Goal: Task Accomplishment & Management: Use online tool/utility

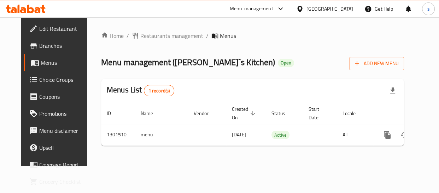
click at [304, 7] on icon at bounding box center [299, 8] width 7 height 7
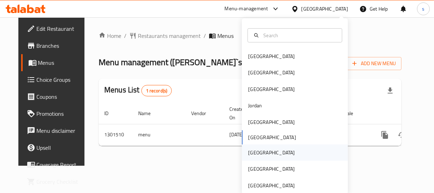
click at [257, 149] on div "[GEOGRAPHIC_DATA]" at bounding box center [272, 152] width 58 height 16
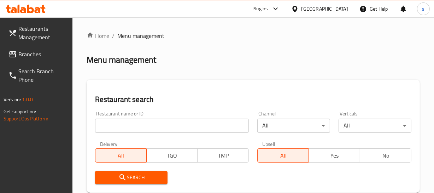
click at [39, 54] on span "Branches" at bounding box center [42, 54] width 48 height 8
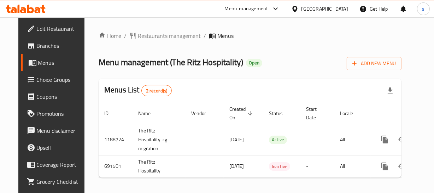
click at [339, 6] on div "[GEOGRAPHIC_DATA]" at bounding box center [325, 9] width 47 height 8
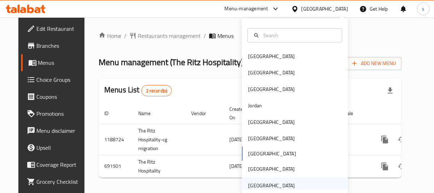
click at [271, 186] on div "[GEOGRAPHIC_DATA]" at bounding box center [271, 185] width 47 height 8
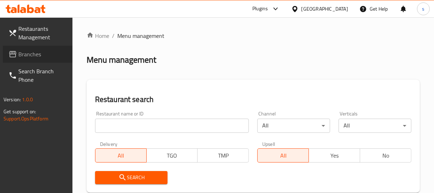
click at [42, 56] on span "Branches" at bounding box center [42, 54] width 48 height 8
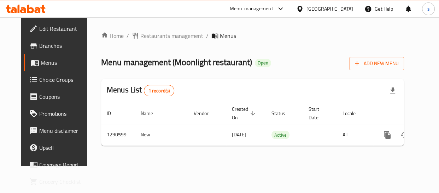
click at [46, 80] on span "Choice Groups" at bounding box center [63, 79] width 49 height 8
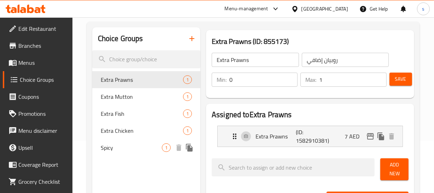
scroll to position [64, 0]
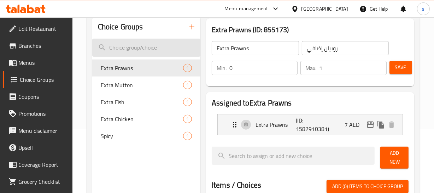
click at [134, 50] on input "search" at bounding box center [146, 48] width 108 height 18
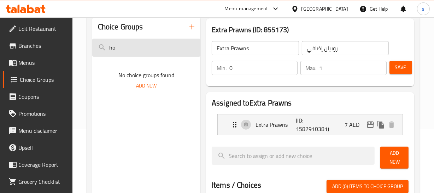
type input "h"
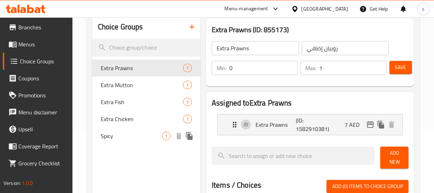
click at [122, 130] on div "Spicy 1" at bounding box center [146, 135] width 108 height 17
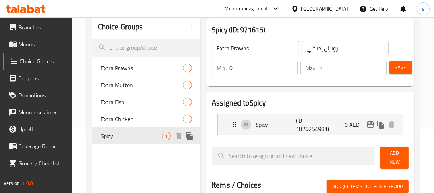
type input "Spicy"
type input "حار"
click at [48, 27] on span "Branches" at bounding box center [42, 27] width 48 height 8
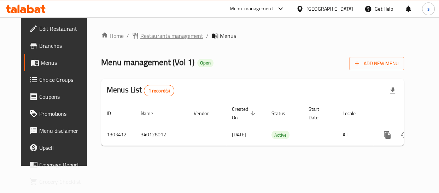
click at [161, 39] on span "Restaurants management" at bounding box center [171, 35] width 63 height 8
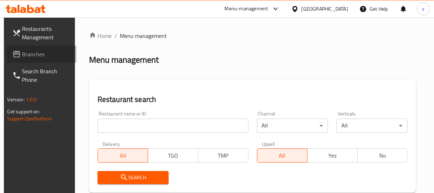
click at [36, 54] on span "Branches" at bounding box center [46, 54] width 48 height 8
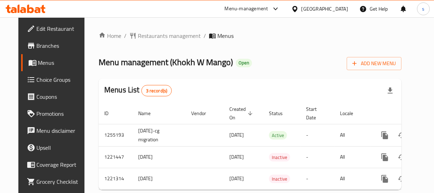
click at [302, 10] on div at bounding box center [296, 9] width 10 height 8
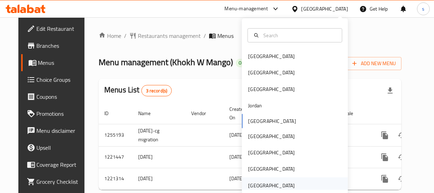
click at [279, 183] on div "[GEOGRAPHIC_DATA]" at bounding box center [271, 185] width 47 height 8
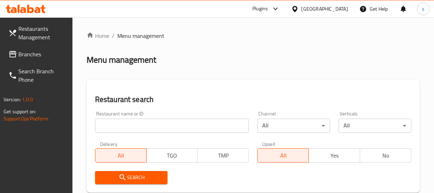
click at [28, 57] on span "Branches" at bounding box center [42, 54] width 48 height 8
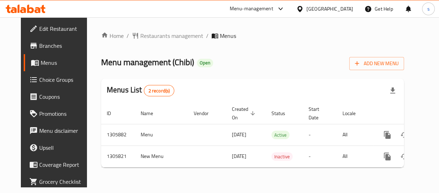
click at [319, 9] on div "[GEOGRAPHIC_DATA]" at bounding box center [330, 9] width 47 height 8
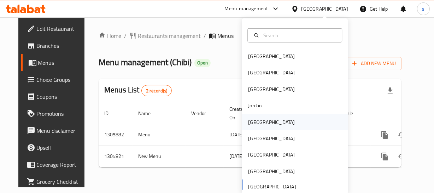
click at [260, 126] on div "[GEOGRAPHIC_DATA]" at bounding box center [272, 122] width 58 height 16
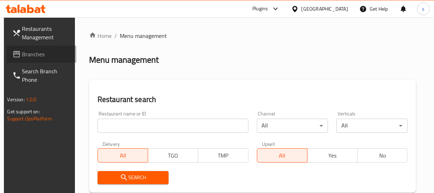
click at [46, 54] on span "Branches" at bounding box center [46, 54] width 48 height 8
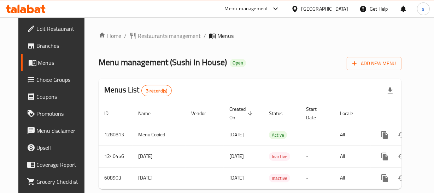
click at [299, 7] on icon at bounding box center [294, 8] width 7 height 7
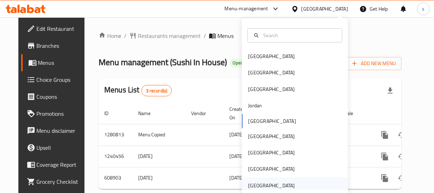
click at [283, 184] on div "[GEOGRAPHIC_DATA]" at bounding box center [271, 185] width 47 height 8
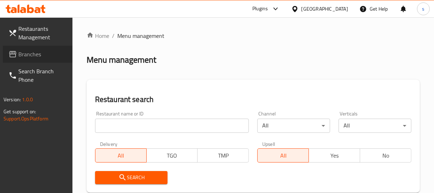
click at [23, 53] on span "Branches" at bounding box center [42, 54] width 48 height 8
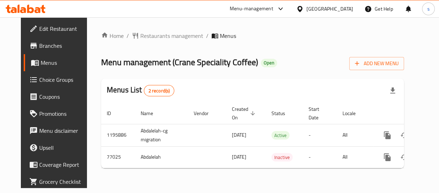
click at [319, 6] on div "[GEOGRAPHIC_DATA]" at bounding box center [330, 9] width 47 height 8
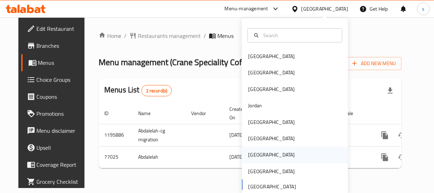
click at [261, 157] on div "[GEOGRAPHIC_DATA]" at bounding box center [295, 154] width 106 height 16
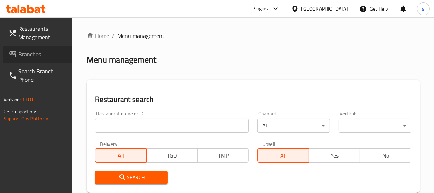
click at [30, 54] on span "Branches" at bounding box center [42, 54] width 48 height 8
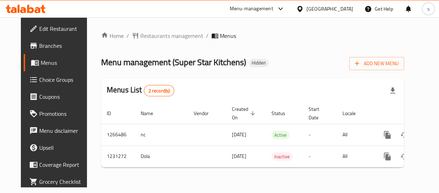
click at [347, 6] on div "[GEOGRAPHIC_DATA]" at bounding box center [330, 9] width 47 height 8
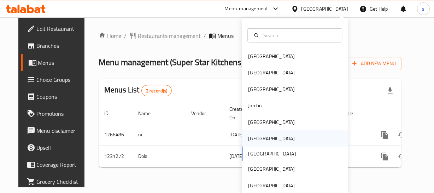
click at [258, 138] on div "[GEOGRAPHIC_DATA]" at bounding box center [272, 138] width 58 height 16
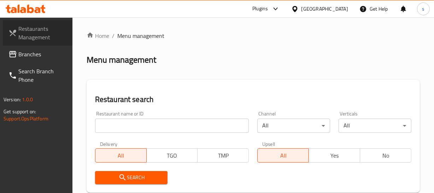
click at [45, 43] on link "Restaurants Management" at bounding box center [38, 32] width 70 height 25
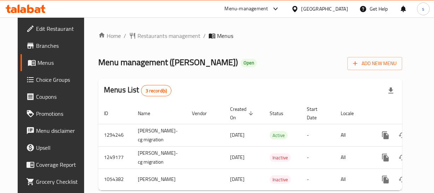
click at [340, 11] on div "[GEOGRAPHIC_DATA]" at bounding box center [325, 9] width 47 height 8
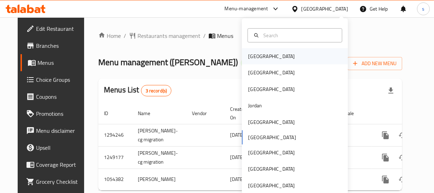
click at [253, 55] on div "[GEOGRAPHIC_DATA]" at bounding box center [271, 56] width 47 height 8
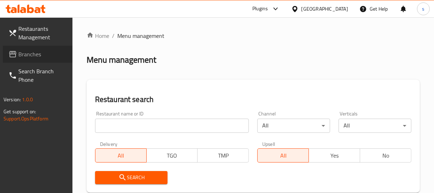
click at [43, 54] on span "Branches" at bounding box center [42, 54] width 48 height 8
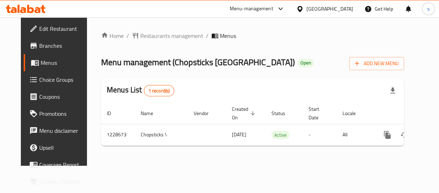
click at [302, 7] on icon at bounding box center [300, 9] width 5 height 6
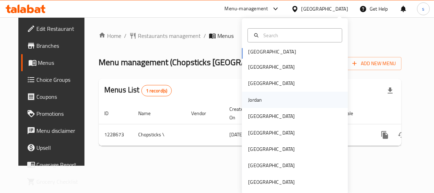
scroll to position [1, 0]
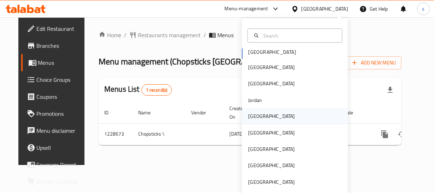
click at [254, 115] on div "Kuwait" at bounding box center [271, 116] width 47 height 8
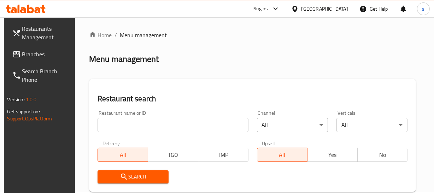
click at [48, 59] on link "Branches" at bounding box center [42, 54] width 70 height 17
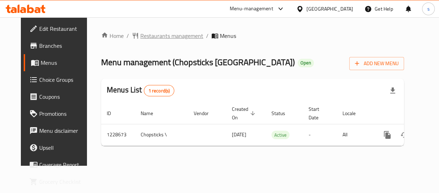
click at [157, 33] on span "Restaurants management" at bounding box center [171, 35] width 63 height 8
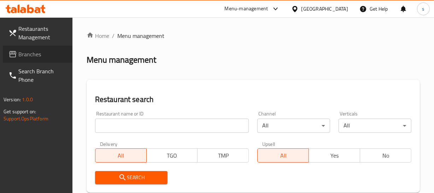
click at [49, 50] on span "Branches" at bounding box center [42, 54] width 48 height 8
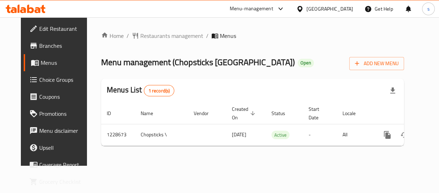
click at [304, 5] on icon at bounding box center [299, 8] width 7 height 7
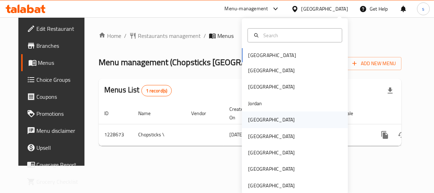
click at [253, 120] on div "Kuwait" at bounding box center [271, 120] width 47 height 8
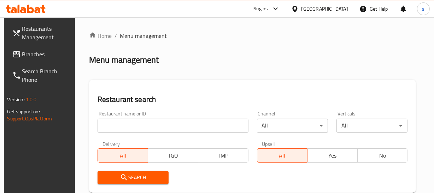
click at [27, 56] on span "Branches" at bounding box center [46, 54] width 48 height 8
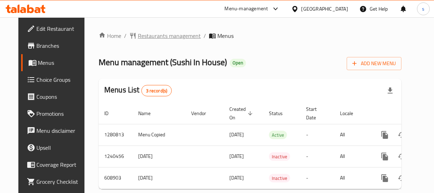
click at [180, 40] on span "Restaurants management" at bounding box center [169, 35] width 63 height 8
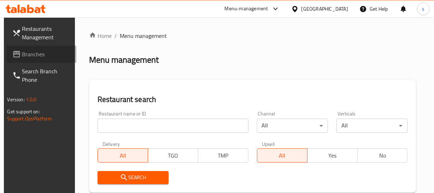
click at [40, 57] on span "Branches" at bounding box center [46, 54] width 48 height 8
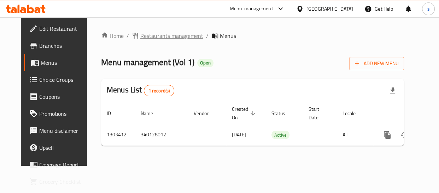
click at [167, 33] on span "Restaurants management" at bounding box center [171, 35] width 63 height 8
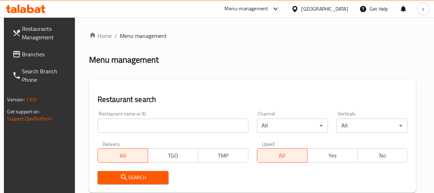
click at [31, 58] on span "Branches" at bounding box center [46, 54] width 48 height 8
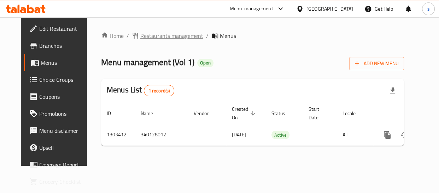
click at [152, 36] on span "Restaurants management" at bounding box center [171, 35] width 63 height 8
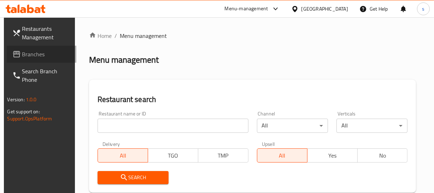
click at [38, 56] on span "Branches" at bounding box center [46, 54] width 48 height 8
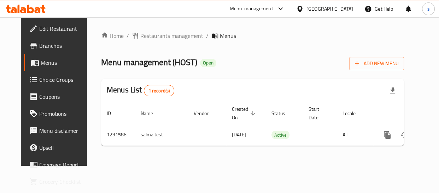
click at [342, 6] on div "[GEOGRAPHIC_DATA]" at bounding box center [330, 9] width 47 height 8
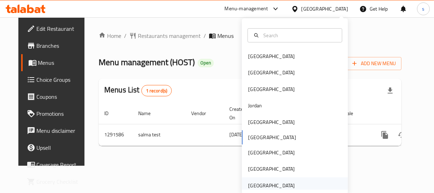
click at [266, 181] on div "[GEOGRAPHIC_DATA]" at bounding box center [271, 185] width 47 height 8
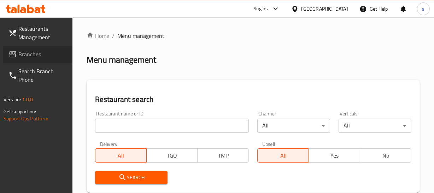
click at [47, 55] on span "Branches" at bounding box center [42, 54] width 48 height 8
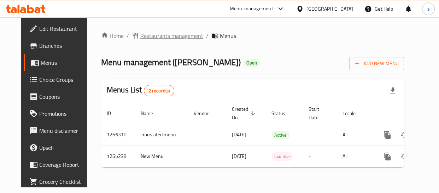
click at [162, 36] on span "Restaurants management" at bounding box center [171, 35] width 63 height 8
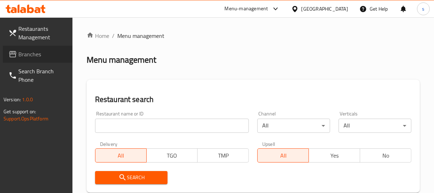
click at [39, 56] on span "Branches" at bounding box center [42, 54] width 48 height 8
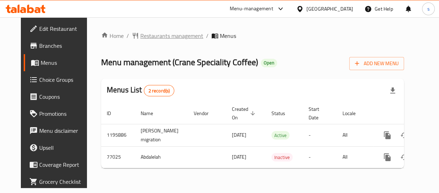
click at [170, 32] on span "Restaurants management" at bounding box center [171, 35] width 63 height 8
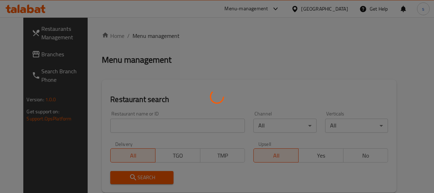
drag, startPoint x: 37, startPoint y: 57, endPoint x: 49, endPoint y: 60, distance: 12.2
click at [40, 82] on div at bounding box center [217, 96] width 434 height 193
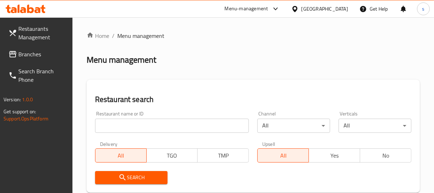
click at [39, 56] on span "Branches" at bounding box center [42, 54] width 48 height 8
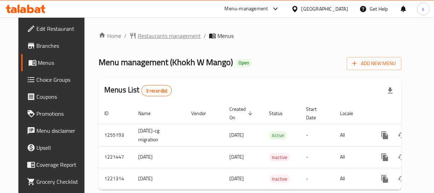
click at [159, 35] on span "Restaurants management" at bounding box center [169, 35] width 63 height 8
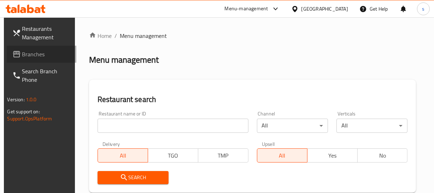
click at [39, 54] on span "Branches" at bounding box center [46, 54] width 48 height 8
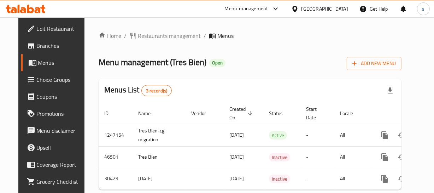
click at [334, 5] on div "[GEOGRAPHIC_DATA]" at bounding box center [325, 9] width 47 height 8
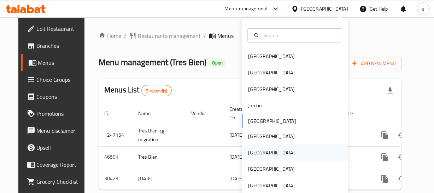
click at [248, 151] on div "[GEOGRAPHIC_DATA]" at bounding box center [271, 153] width 47 height 8
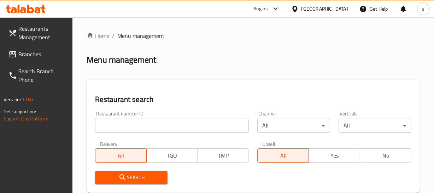
click at [336, 7] on div "Qatar" at bounding box center [325, 9] width 47 height 8
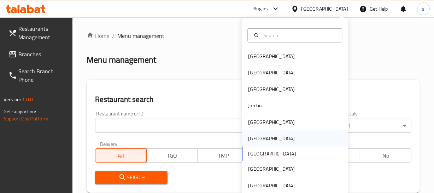
click at [258, 143] on div "Oman" at bounding box center [272, 138] width 58 height 16
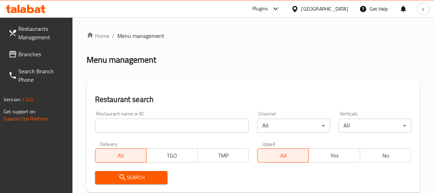
click at [36, 53] on span "Branches" at bounding box center [42, 54] width 48 height 8
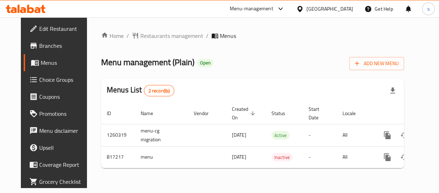
click at [342, 6] on div "[GEOGRAPHIC_DATA]" at bounding box center [330, 9] width 47 height 8
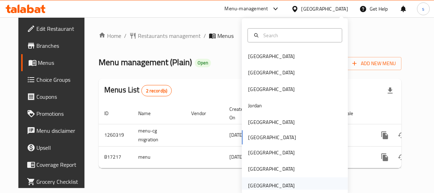
click at [305, 189] on div "[GEOGRAPHIC_DATA]" at bounding box center [295, 185] width 106 height 16
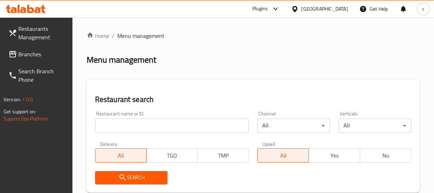
click at [42, 63] on link "Search Branch Phone" at bounding box center [38, 75] width 70 height 25
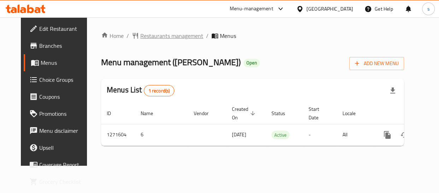
click at [173, 34] on span "Restaurants management" at bounding box center [171, 35] width 63 height 8
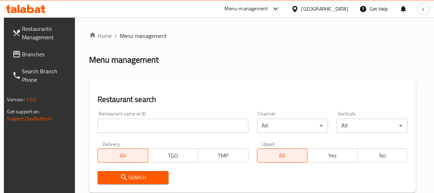
click at [38, 56] on span "Branches" at bounding box center [46, 54] width 48 height 8
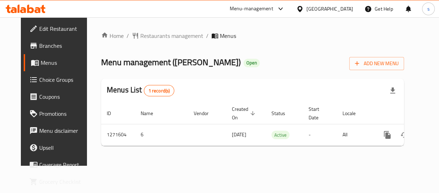
click at [341, 8] on div "[GEOGRAPHIC_DATA]" at bounding box center [330, 9] width 47 height 8
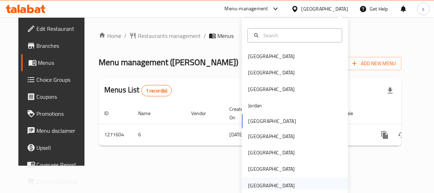
click at [287, 186] on div "[GEOGRAPHIC_DATA]" at bounding box center [271, 185] width 47 height 8
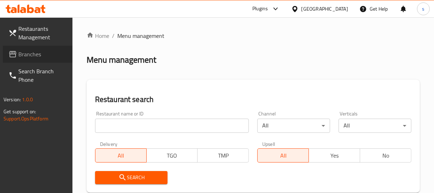
click at [46, 51] on span "Branches" at bounding box center [42, 54] width 48 height 8
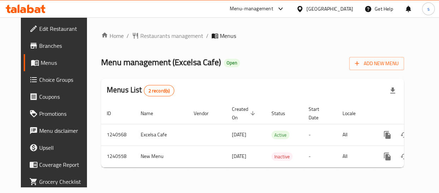
click at [323, 7] on div "[GEOGRAPHIC_DATA]" at bounding box center [330, 9] width 47 height 8
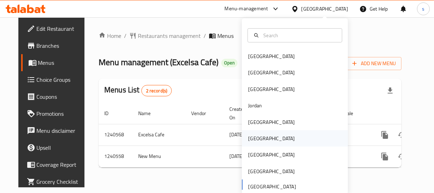
click at [264, 139] on div "[GEOGRAPHIC_DATA]" at bounding box center [295, 138] width 106 height 16
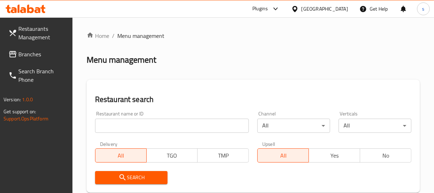
click at [42, 55] on span "Branches" at bounding box center [42, 54] width 48 height 8
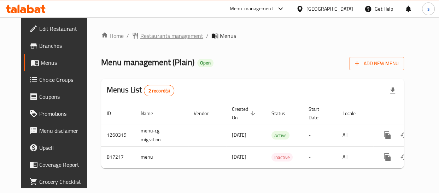
click at [180, 33] on span "Restaurants management" at bounding box center [171, 35] width 63 height 8
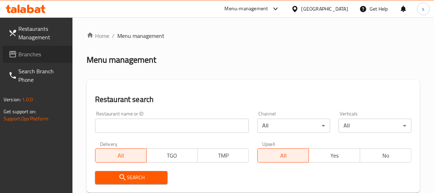
click at [43, 56] on span "Branches" at bounding box center [42, 54] width 48 height 8
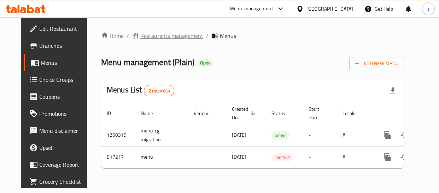
click at [180, 38] on span "Restaurants management" at bounding box center [171, 35] width 63 height 8
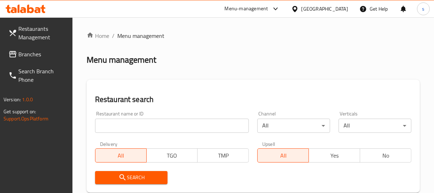
click at [33, 58] on span "Branches" at bounding box center [42, 54] width 48 height 8
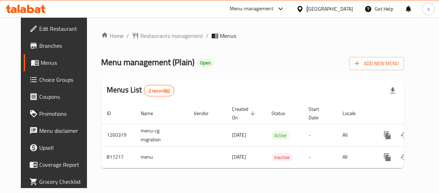
click at [342, 6] on div "[GEOGRAPHIC_DATA]" at bounding box center [330, 9] width 47 height 8
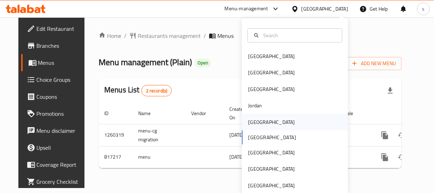
click at [257, 123] on div "[GEOGRAPHIC_DATA]" at bounding box center [271, 122] width 47 height 8
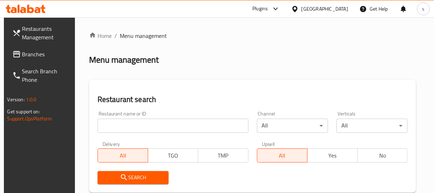
click at [36, 56] on span "Branches" at bounding box center [46, 54] width 48 height 8
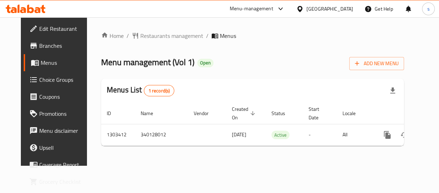
click at [302, 10] on icon at bounding box center [300, 9] width 5 height 6
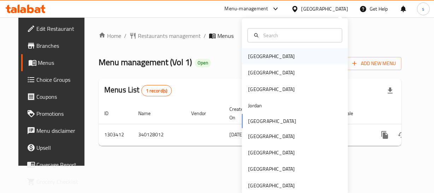
click at [259, 56] on div "[GEOGRAPHIC_DATA]" at bounding box center [271, 56] width 47 height 8
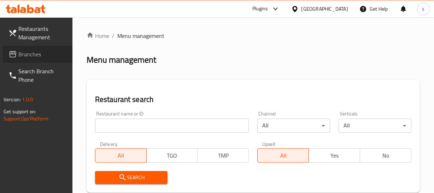
click at [35, 56] on span "Branches" at bounding box center [42, 54] width 48 height 8
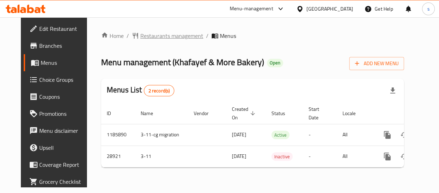
click at [140, 35] on span "Restaurants management" at bounding box center [171, 35] width 63 height 8
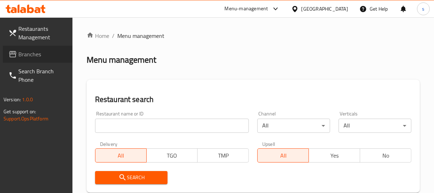
click at [44, 53] on span "Branches" at bounding box center [42, 54] width 48 height 8
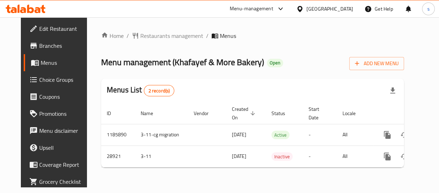
click at [307, 6] on div at bounding box center [301, 9] width 10 height 8
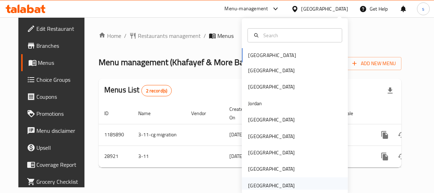
click at [290, 184] on div "[GEOGRAPHIC_DATA]" at bounding box center [272, 185] width 58 height 16
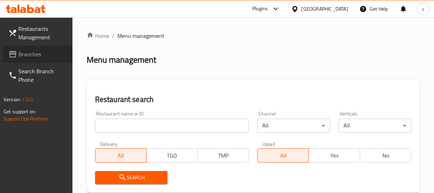
click at [49, 52] on span "Branches" at bounding box center [42, 54] width 48 height 8
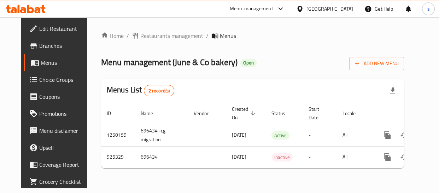
click at [311, 8] on div "[GEOGRAPHIC_DATA]" at bounding box center [330, 9] width 47 height 8
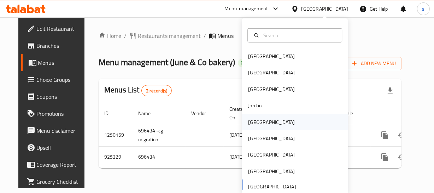
click at [258, 123] on div "[GEOGRAPHIC_DATA]" at bounding box center [271, 122] width 47 height 8
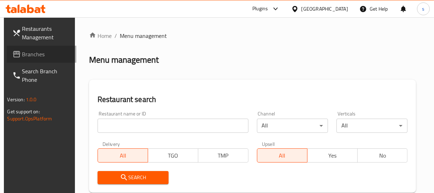
click at [32, 57] on span "Branches" at bounding box center [46, 54] width 48 height 8
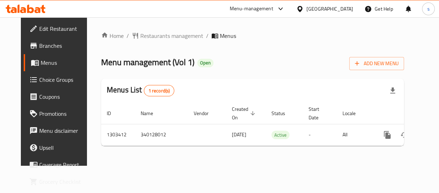
drag, startPoint x: 327, startPoint y: 3, endPoint x: 332, endPoint y: 10, distance: 8.8
click at [327, 5] on div "[GEOGRAPHIC_DATA]" at bounding box center [325, 8] width 68 height 17
click at [302, 10] on icon at bounding box center [300, 9] width 5 height 6
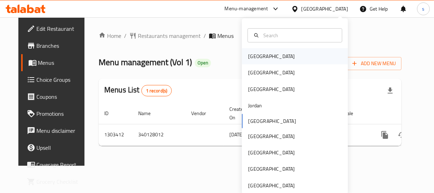
click at [260, 63] on div "[GEOGRAPHIC_DATA]" at bounding box center [272, 56] width 58 height 16
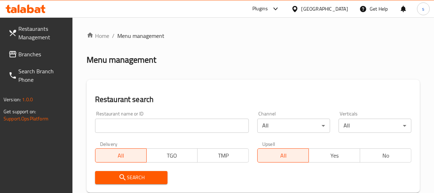
click at [25, 62] on link "Branches" at bounding box center [38, 54] width 70 height 17
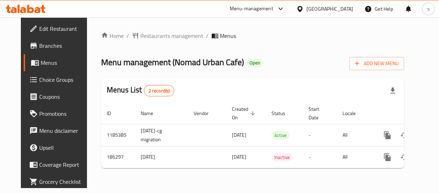
click at [337, 8] on div "[GEOGRAPHIC_DATA]" at bounding box center [330, 9] width 47 height 8
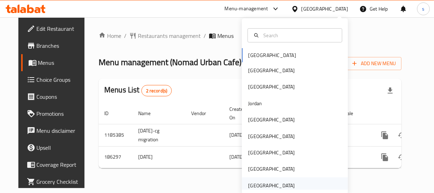
click at [257, 184] on div "[GEOGRAPHIC_DATA]" at bounding box center [271, 185] width 47 height 8
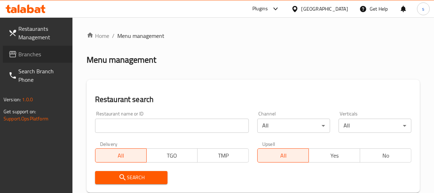
click at [34, 56] on span "Branches" at bounding box center [42, 54] width 48 height 8
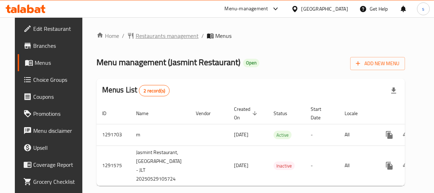
click at [168, 36] on span "Restaurants management" at bounding box center [167, 35] width 63 height 8
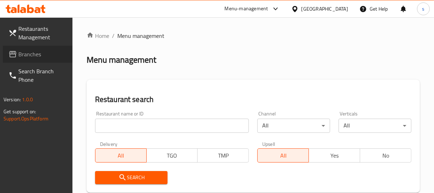
click at [40, 54] on span "Branches" at bounding box center [42, 54] width 48 height 8
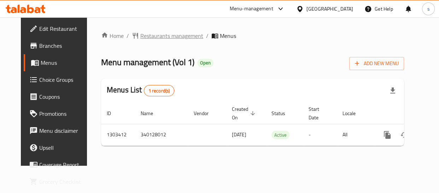
click at [152, 38] on span "Restaurants management" at bounding box center [171, 35] width 63 height 8
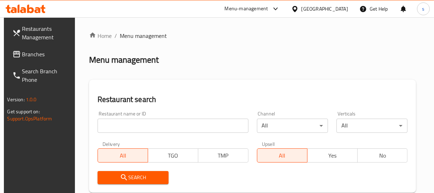
click at [34, 53] on span "Branches" at bounding box center [46, 54] width 48 height 8
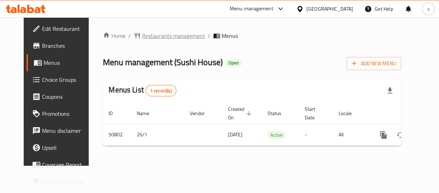
click at [150, 38] on span "Restaurants management" at bounding box center [173, 35] width 63 height 8
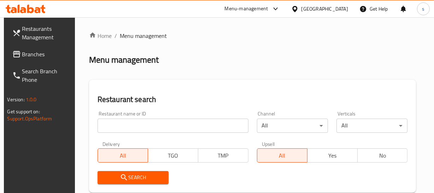
click at [51, 53] on span "Branches" at bounding box center [46, 54] width 48 height 8
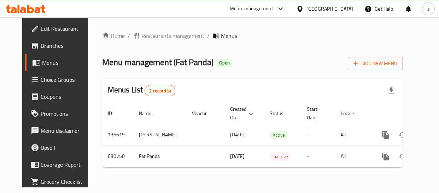
click at [304, 9] on icon at bounding box center [299, 8] width 7 height 7
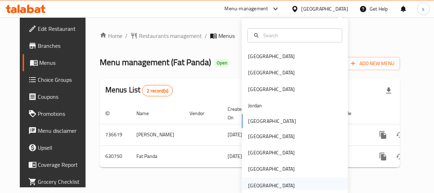
click at [288, 179] on div "[GEOGRAPHIC_DATA]" at bounding box center [272, 185] width 58 height 16
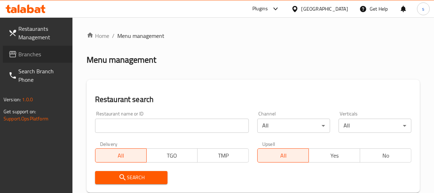
click at [15, 60] on link "Branches" at bounding box center [38, 54] width 70 height 17
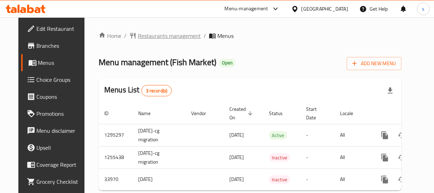
click at [138, 36] on span "Restaurants management" at bounding box center [169, 35] width 63 height 8
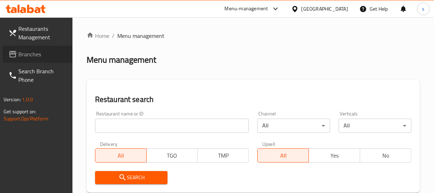
click at [45, 56] on span "Branches" at bounding box center [42, 54] width 48 height 8
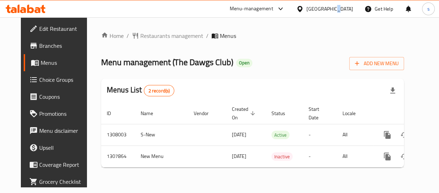
click at [333, 6] on div "[GEOGRAPHIC_DATA]" at bounding box center [330, 9] width 47 height 8
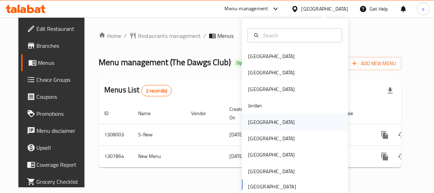
click at [281, 122] on div "[GEOGRAPHIC_DATA]" at bounding box center [295, 122] width 106 height 16
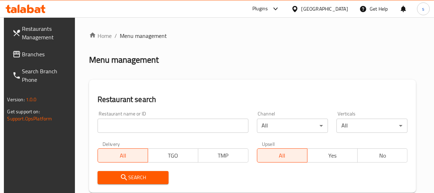
click at [23, 54] on span "Branches" at bounding box center [46, 54] width 48 height 8
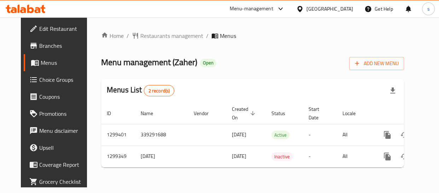
click at [339, 6] on div "[GEOGRAPHIC_DATA]" at bounding box center [330, 9] width 47 height 8
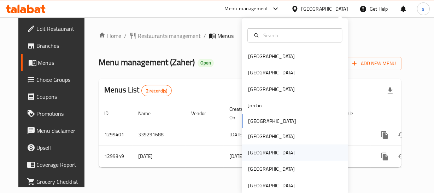
click at [243, 151] on div "[GEOGRAPHIC_DATA]" at bounding box center [272, 152] width 58 height 16
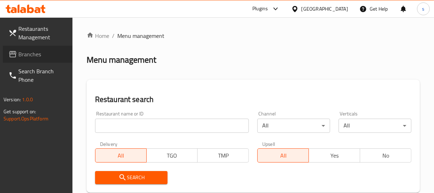
click at [44, 58] on span "Branches" at bounding box center [42, 54] width 48 height 8
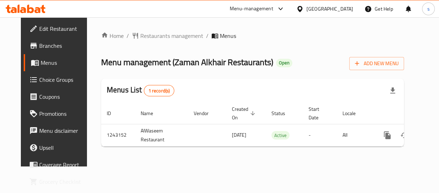
click at [302, 9] on icon at bounding box center [300, 9] width 5 height 6
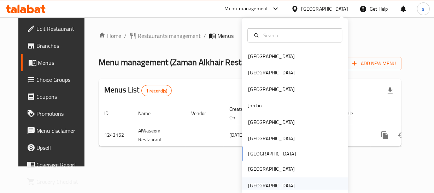
click at [271, 183] on div "[GEOGRAPHIC_DATA]" at bounding box center [271, 185] width 47 height 8
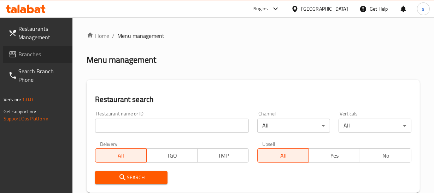
click at [25, 57] on span "Branches" at bounding box center [42, 54] width 48 height 8
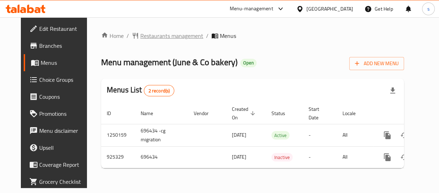
click at [181, 33] on span "Restaurants management" at bounding box center [171, 35] width 63 height 8
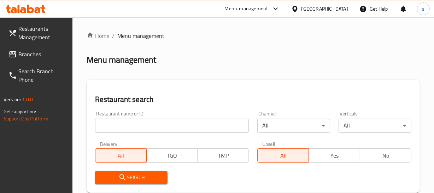
click at [32, 56] on span "Branches" at bounding box center [42, 54] width 48 height 8
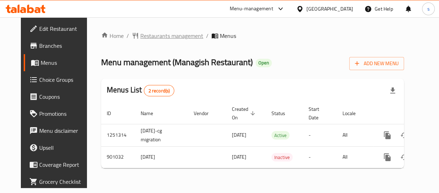
click at [140, 40] on span "Restaurants management" at bounding box center [171, 35] width 63 height 8
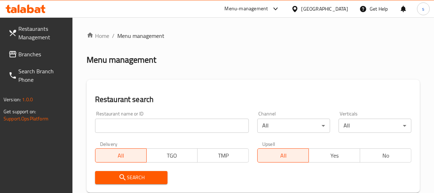
click at [26, 56] on span "Branches" at bounding box center [42, 54] width 48 height 8
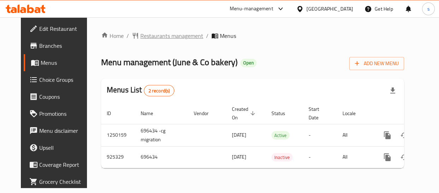
click at [172, 35] on span "Restaurants management" at bounding box center [171, 35] width 63 height 8
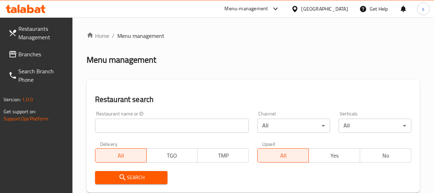
click at [27, 53] on span "Branches" at bounding box center [42, 54] width 48 height 8
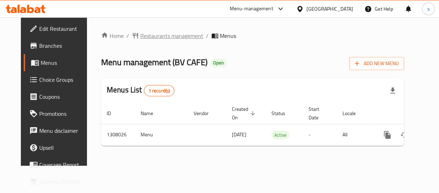
click at [169, 37] on span "Restaurants management" at bounding box center [171, 35] width 63 height 8
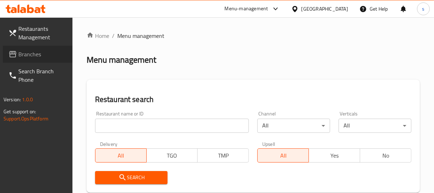
click at [40, 54] on span "Branches" at bounding box center [42, 54] width 48 height 8
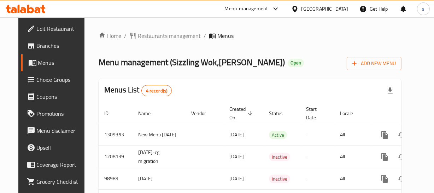
click at [310, 11] on div "[GEOGRAPHIC_DATA]" at bounding box center [325, 9] width 47 height 8
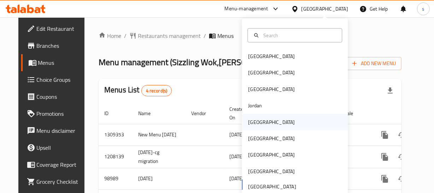
click at [272, 117] on div "Kuwait" at bounding box center [295, 122] width 106 height 16
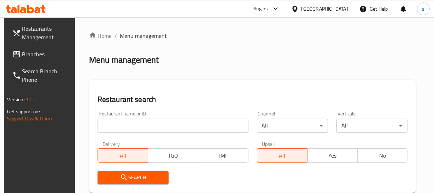
click at [39, 58] on span "Branches" at bounding box center [46, 54] width 48 height 8
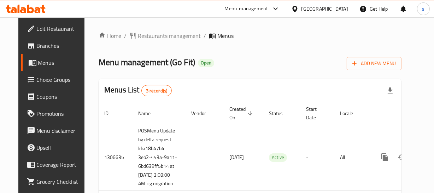
click at [335, 8] on div "Kuwait" at bounding box center [325, 9] width 47 height 8
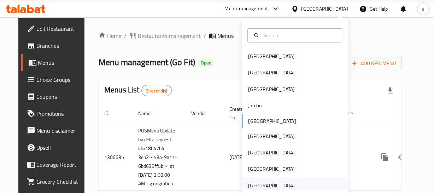
click at [275, 181] on div "[GEOGRAPHIC_DATA]" at bounding box center [271, 185] width 47 height 8
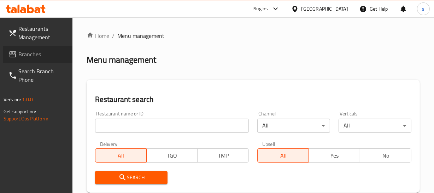
click at [30, 56] on span "Branches" at bounding box center [42, 54] width 48 height 8
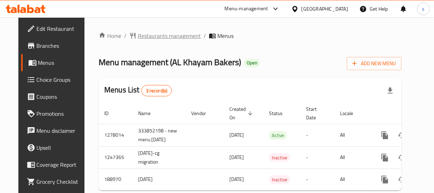
click at [170, 31] on span "Restaurants management" at bounding box center [169, 35] width 63 height 8
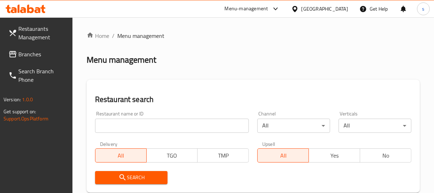
click at [32, 54] on span "Branches" at bounding box center [42, 54] width 48 height 8
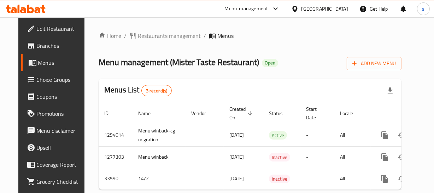
click at [164, 41] on div "Home / Restaurants management / Menus Menu management ( Mister Taste Restaurant…" at bounding box center [250, 113] width 303 height 164
click at [163, 38] on span "Restaurants management" at bounding box center [169, 35] width 63 height 8
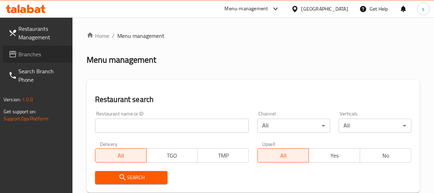
click at [36, 57] on span "Branches" at bounding box center [42, 54] width 48 height 8
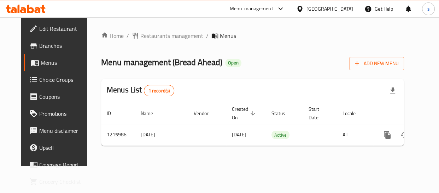
click at [310, 6] on div "[GEOGRAPHIC_DATA]" at bounding box center [330, 9] width 47 height 8
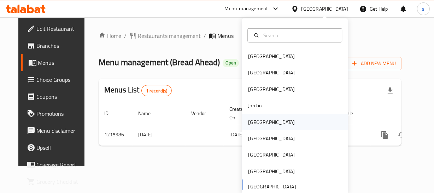
click at [251, 124] on div "[GEOGRAPHIC_DATA]" at bounding box center [271, 122] width 47 height 8
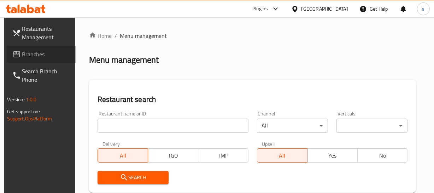
click at [33, 54] on span "Branches" at bounding box center [46, 54] width 48 height 8
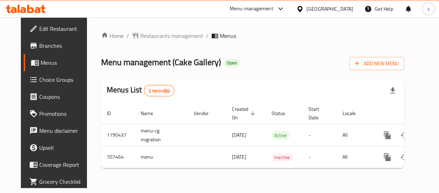
click at [304, 9] on icon at bounding box center [299, 8] width 7 height 7
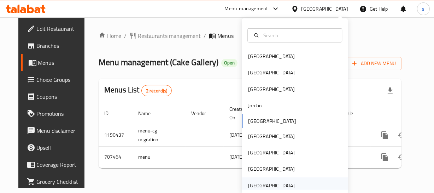
click at [267, 187] on div "[GEOGRAPHIC_DATA]" at bounding box center [271, 185] width 47 height 8
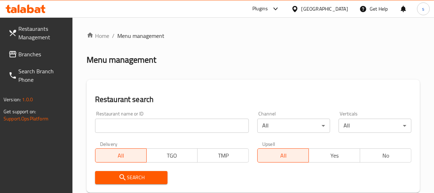
click at [25, 56] on span "Branches" at bounding box center [42, 54] width 48 height 8
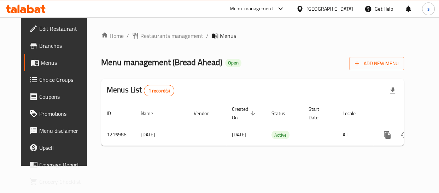
click at [340, 8] on div "[GEOGRAPHIC_DATA]" at bounding box center [330, 9] width 47 height 8
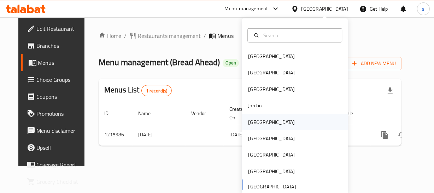
click at [251, 124] on div "[GEOGRAPHIC_DATA]" at bounding box center [271, 122] width 47 height 8
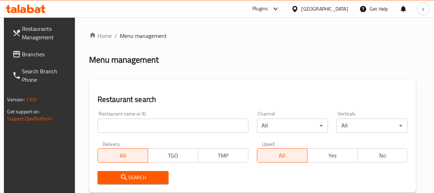
click at [34, 58] on span "Branches" at bounding box center [46, 54] width 48 height 8
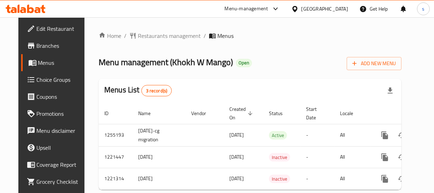
click at [339, 6] on div "[GEOGRAPHIC_DATA]" at bounding box center [325, 9] width 47 height 8
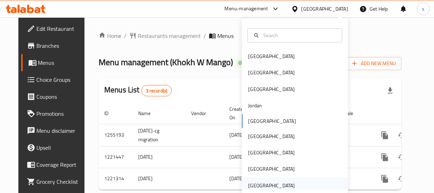
click at [276, 185] on div "[GEOGRAPHIC_DATA]" at bounding box center [271, 185] width 47 height 8
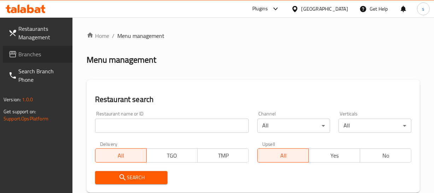
click at [54, 57] on span "Branches" at bounding box center [42, 54] width 48 height 8
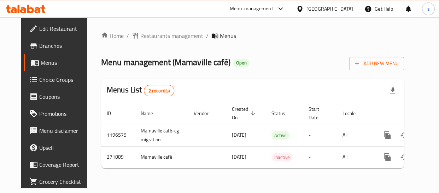
click at [331, 11] on div "[GEOGRAPHIC_DATA]" at bounding box center [330, 9] width 47 height 8
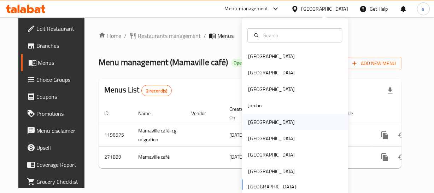
click at [256, 121] on div "[GEOGRAPHIC_DATA]" at bounding box center [271, 122] width 47 height 8
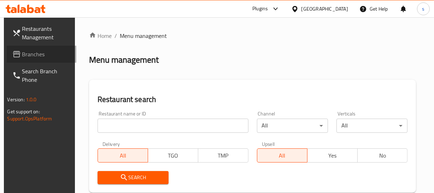
click at [36, 55] on span "Branches" at bounding box center [46, 54] width 48 height 8
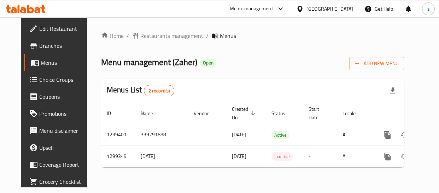
click at [338, 6] on div "[GEOGRAPHIC_DATA]" at bounding box center [330, 9] width 47 height 8
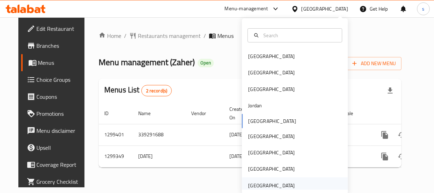
click at [276, 188] on div "[GEOGRAPHIC_DATA]" at bounding box center [271, 185] width 47 height 8
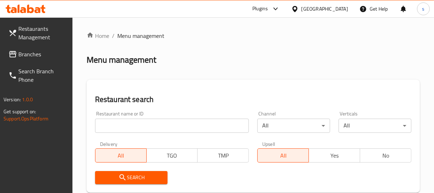
click at [36, 59] on link "Branches" at bounding box center [38, 54] width 70 height 17
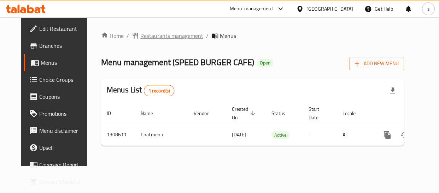
click at [142, 39] on span "Restaurants management" at bounding box center [171, 35] width 63 height 8
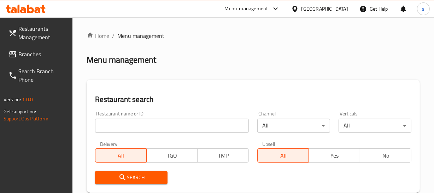
click at [39, 59] on link "Branches" at bounding box center [38, 54] width 70 height 17
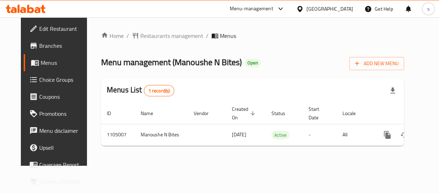
click at [316, 3] on div "[GEOGRAPHIC_DATA]" at bounding box center [325, 8] width 68 height 17
click at [316, 5] on div "[GEOGRAPHIC_DATA]" at bounding box center [330, 9] width 47 height 8
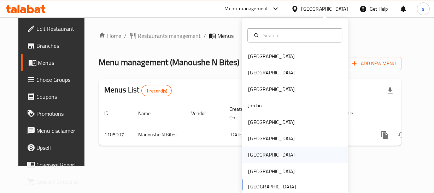
click at [264, 157] on div "[GEOGRAPHIC_DATA]" at bounding box center [295, 154] width 106 height 16
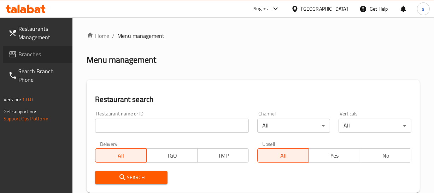
click at [18, 50] on span at bounding box center [13, 54] width 10 height 8
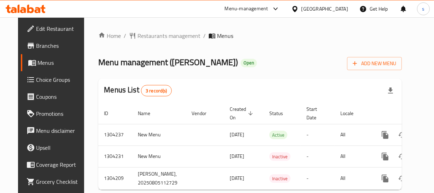
click at [298, 6] on icon at bounding box center [295, 9] width 5 height 6
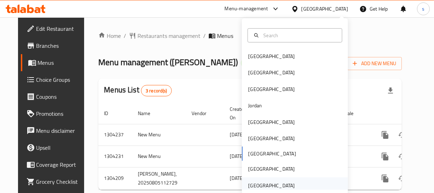
click at [258, 184] on div "[GEOGRAPHIC_DATA]" at bounding box center [271, 185] width 47 height 8
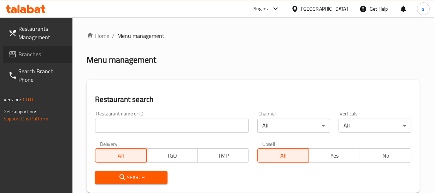
click at [35, 57] on span "Branches" at bounding box center [42, 54] width 48 height 8
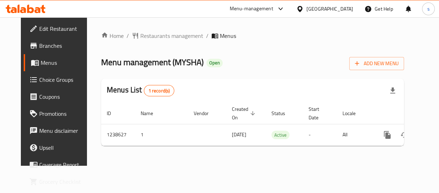
click at [304, 8] on div at bounding box center [301, 9] width 10 height 8
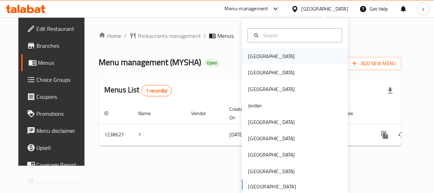
click at [268, 54] on div "Bahrain" at bounding box center [295, 56] width 106 height 16
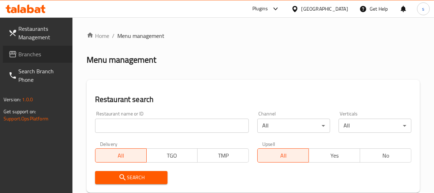
click at [29, 48] on link "Branches" at bounding box center [38, 54] width 70 height 17
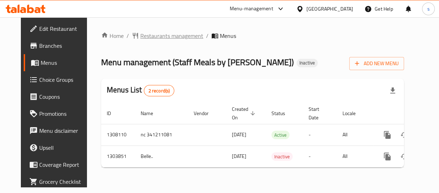
click at [175, 35] on span "Restaurants management" at bounding box center [171, 35] width 63 height 8
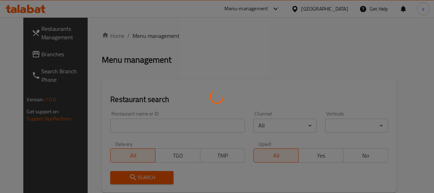
click at [45, 56] on div at bounding box center [217, 96] width 434 height 193
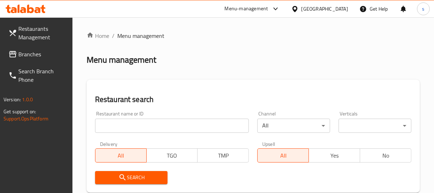
click at [46, 54] on span "Branches" at bounding box center [42, 54] width 48 height 8
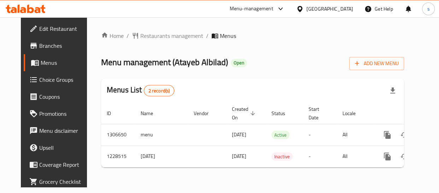
click at [316, 10] on div "[GEOGRAPHIC_DATA]" at bounding box center [330, 9] width 47 height 8
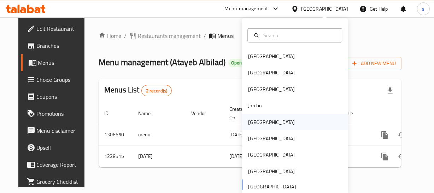
click at [276, 124] on div "[GEOGRAPHIC_DATA]" at bounding box center [295, 122] width 106 height 16
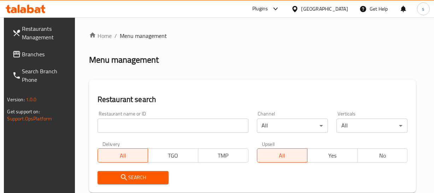
click at [30, 57] on span "Branches" at bounding box center [46, 54] width 48 height 8
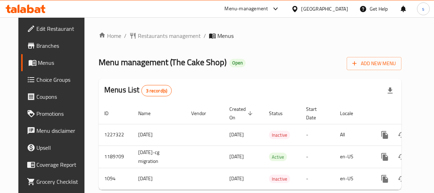
click at [302, 10] on div at bounding box center [296, 9] width 10 height 8
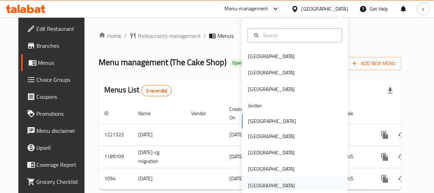
click at [282, 184] on div "[GEOGRAPHIC_DATA]" at bounding box center [271, 185] width 47 height 8
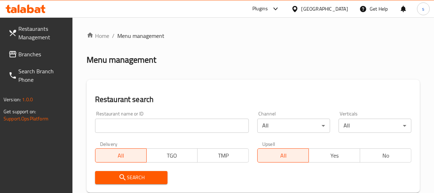
click at [36, 62] on link "Branches" at bounding box center [38, 54] width 70 height 17
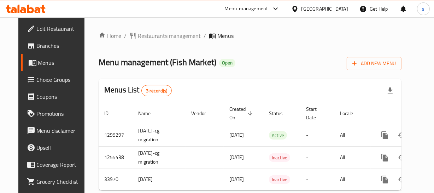
click at [314, 7] on div "[GEOGRAPHIC_DATA]" at bounding box center [325, 9] width 47 height 8
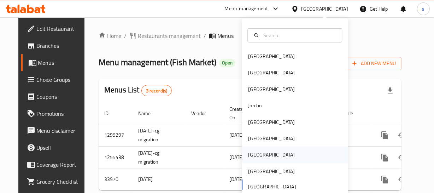
click at [258, 154] on div "[GEOGRAPHIC_DATA]" at bounding box center [272, 154] width 58 height 16
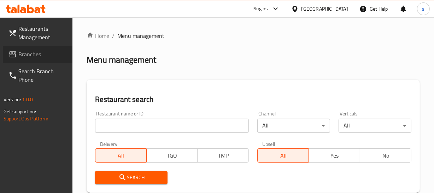
click at [27, 54] on span "Branches" at bounding box center [42, 54] width 48 height 8
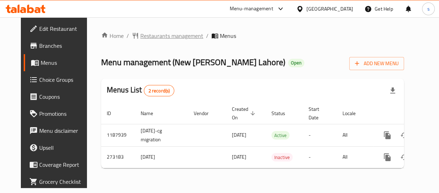
click at [140, 37] on span "Restaurants management" at bounding box center [171, 35] width 63 height 8
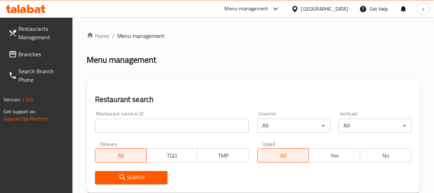
click at [44, 59] on link "Branches" at bounding box center [38, 54] width 70 height 17
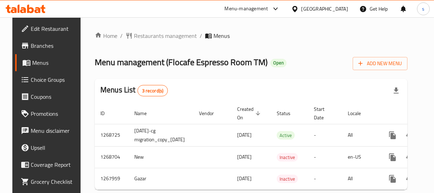
click at [336, 4] on div "[GEOGRAPHIC_DATA]" at bounding box center [320, 8] width 68 height 17
click at [337, 5] on div "[GEOGRAPHIC_DATA]" at bounding box center [325, 9] width 47 height 8
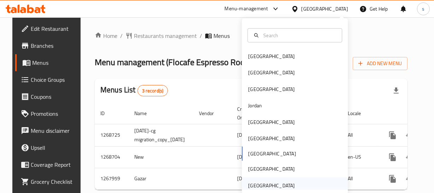
click at [253, 184] on div "[GEOGRAPHIC_DATA]" at bounding box center [271, 185] width 47 height 8
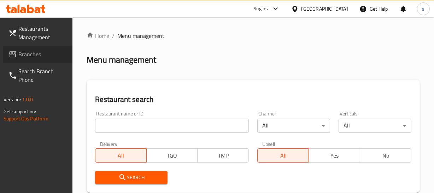
click at [41, 57] on span "Branches" at bounding box center [42, 54] width 48 height 8
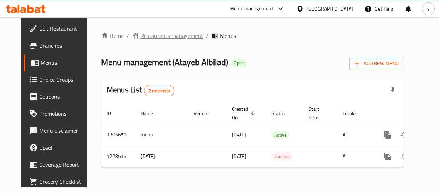
click at [176, 31] on span "Restaurants management" at bounding box center [171, 35] width 63 height 8
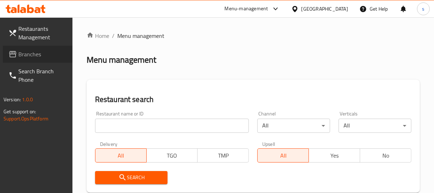
click at [28, 56] on span "Branches" at bounding box center [42, 54] width 48 height 8
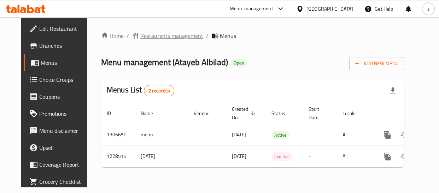
click at [150, 37] on span "Restaurants management" at bounding box center [171, 35] width 63 height 8
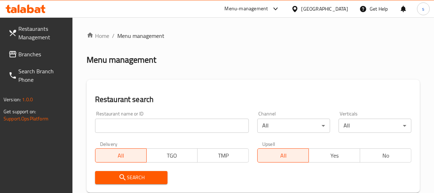
click at [47, 57] on span "Branches" at bounding box center [42, 54] width 48 height 8
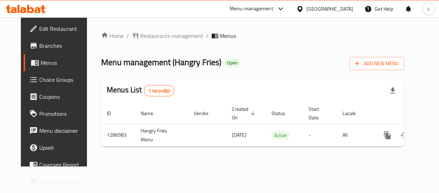
click at [321, 11] on div "[GEOGRAPHIC_DATA]" at bounding box center [330, 9] width 47 height 8
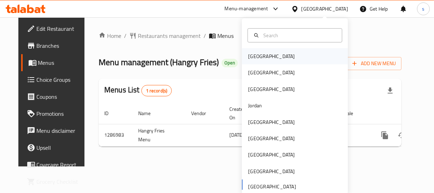
click at [268, 56] on div "[GEOGRAPHIC_DATA]" at bounding box center [295, 56] width 106 height 16
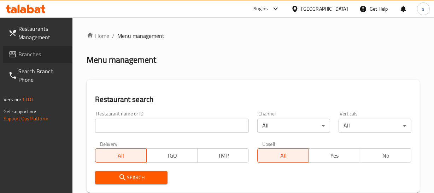
click at [39, 53] on span "Branches" at bounding box center [42, 54] width 48 height 8
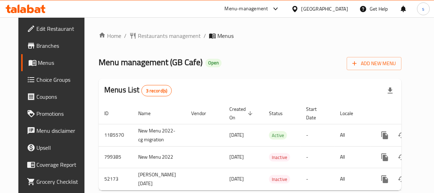
click at [299, 7] on icon at bounding box center [294, 8] width 7 height 7
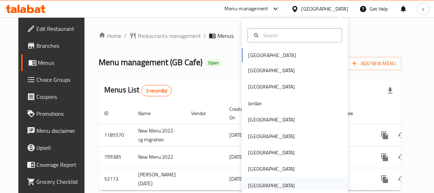
click at [276, 181] on div "[GEOGRAPHIC_DATA]" at bounding box center [271, 185] width 47 height 8
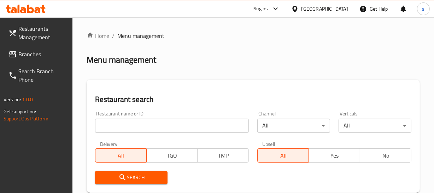
click at [30, 57] on span "Branches" at bounding box center [42, 54] width 48 height 8
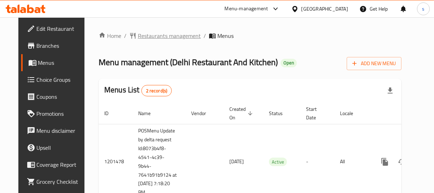
click at [150, 34] on span "Restaurants management" at bounding box center [169, 35] width 63 height 8
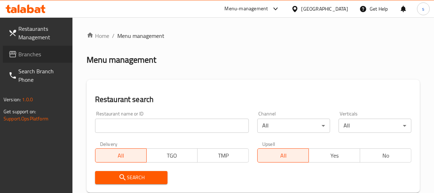
click at [33, 55] on span "Branches" at bounding box center [42, 54] width 48 height 8
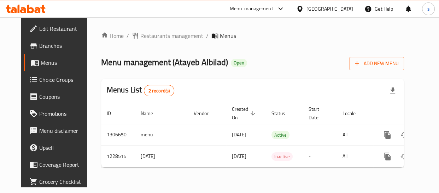
click at [312, 7] on div "[GEOGRAPHIC_DATA]" at bounding box center [330, 9] width 47 height 8
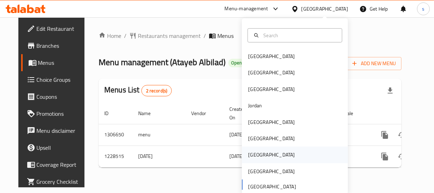
click at [252, 157] on div "Qatar" at bounding box center [271, 155] width 47 height 8
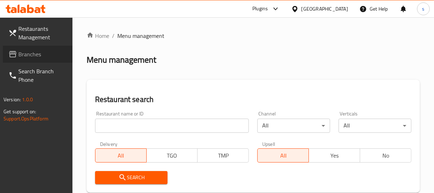
click at [27, 53] on span "Branches" at bounding box center [42, 54] width 48 height 8
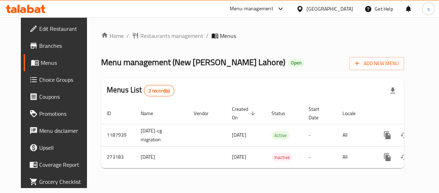
click at [340, 4] on div "[GEOGRAPHIC_DATA]" at bounding box center [325, 8] width 68 height 17
click at [307, 6] on div at bounding box center [301, 9] width 10 height 8
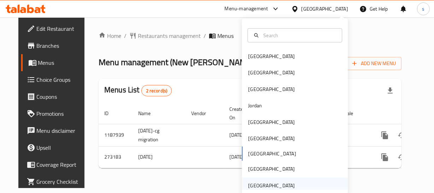
click at [253, 181] on div "[GEOGRAPHIC_DATA]" at bounding box center [271, 185] width 47 height 8
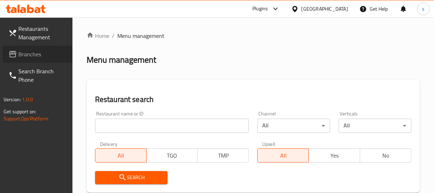
click at [40, 56] on span "Branches" at bounding box center [42, 54] width 48 height 8
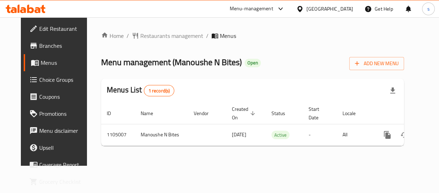
click at [304, 7] on icon at bounding box center [299, 8] width 7 height 7
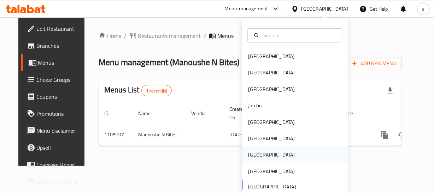
click at [256, 151] on div "[GEOGRAPHIC_DATA]" at bounding box center [272, 154] width 58 height 16
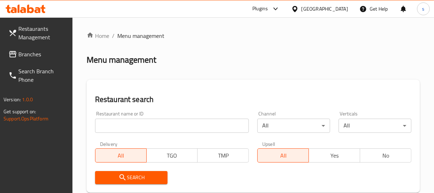
click at [39, 53] on span "Branches" at bounding box center [42, 54] width 48 height 8
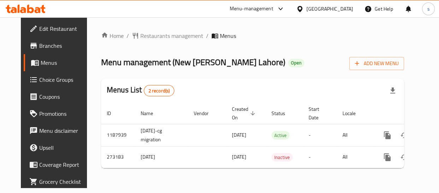
click at [343, 10] on div "[GEOGRAPHIC_DATA]" at bounding box center [330, 9] width 47 height 8
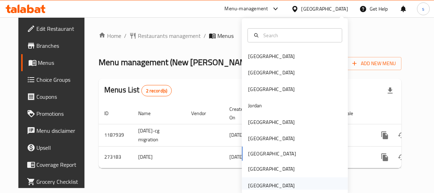
click at [263, 184] on div "[GEOGRAPHIC_DATA]" at bounding box center [271, 185] width 47 height 8
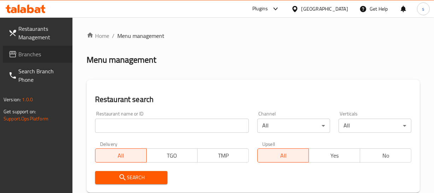
click at [43, 56] on span "Branches" at bounding box center [42, 54] width 48 height 8
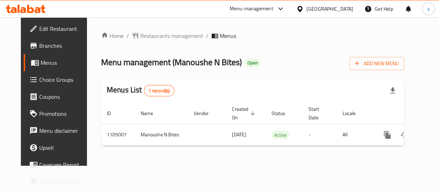
click at [331, 10] on div "[GEOGRAPHIC_DATA]" at bounding box center [330, 9] width 47 height 8
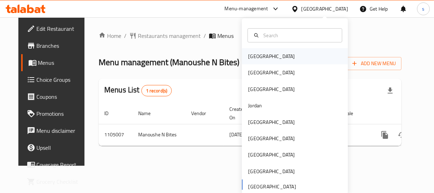
click at [256, 58] on div "[GEOGRAPHIC_DATA]" at bounding box center [271, 56] width 47 height 8
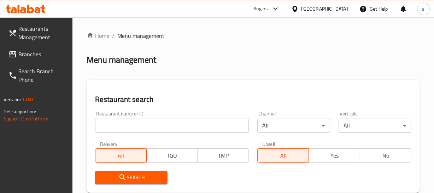
click at [39, 60] on link "Branches" at bounding box center [38, 54] width 70 height 17
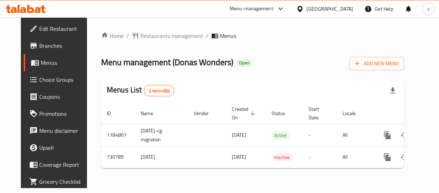
click at [329, 15] on div "[GEOGRAPHIC_DATA]" at bounding box center [325, 8] width 68 height 17
click at [302, 8] on icon at bounding box center [300, 9] width 5 height 6
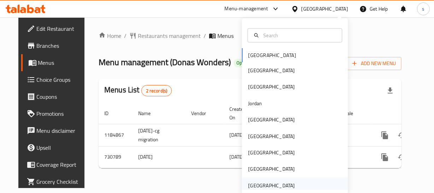
click at [252, 181] on div "[GEOGRAPHIC_DATA]" at bounding box center [271, 185] width 47 height 8
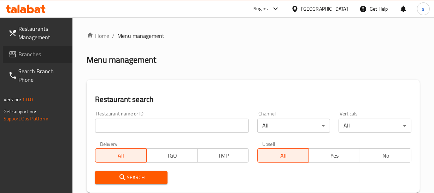
click at [29, 57] on span "Branches" at bounding box center [42, 54] width 48 height 8
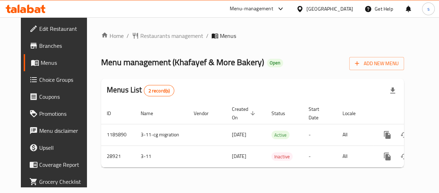
click at [340, 7] on div "Bahrain" at bounding box center [330, 9] width 47 height 8
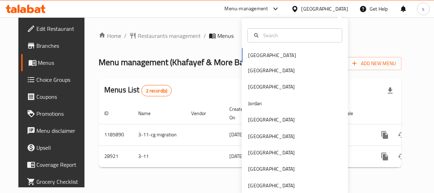
click at [283, 191] on div "Bahrain Egypt Iraq Jordan Kuwait Oman Qatar Saudi Arabia United Arab Emirates" at bounding box center [295, 105] width 106 height 175
click at [279, 177] on div "[GEOGRAPHIC_DATA]" at bounding box center [272, 185] width 58 height 16
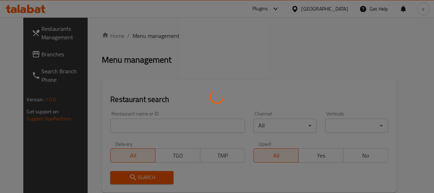
click at [279, 178] on div at bounding box center [217, 96] width 434 height 193
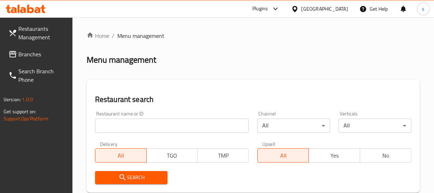
click at [15, 54] on icon at bounding box center [12, 54] width 8 height 8
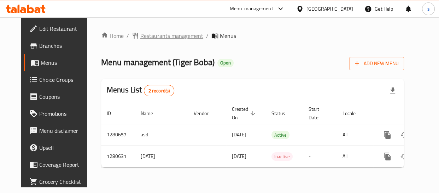
click at [161, 38] on span "Restaurants management" at bounding box center [171, 35] width 63 height 8
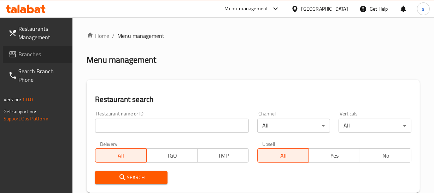
click at [28, 57] on span "Branches" at bounding box center [42, 54] width 48 height 8
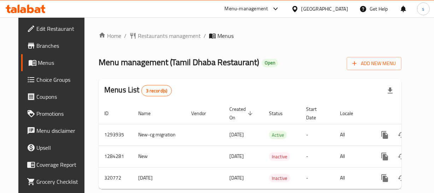
click at [311, 11] on div "[GEOGRAPHIC_DATA]" at bounding box center [325, 9] width 47 height 8
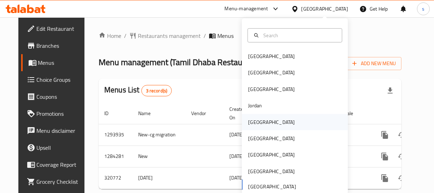
click at [252, 122] on div "[GEOGRAPHIC_DATA]" at bounding box center [271, 122] width 47 height 8
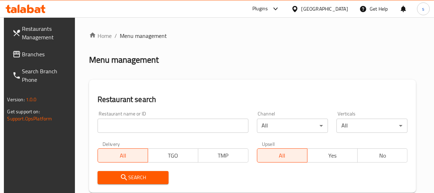
click at [32, 53] on span "Branches" at bounding box center [46, 54] width 48 height 8
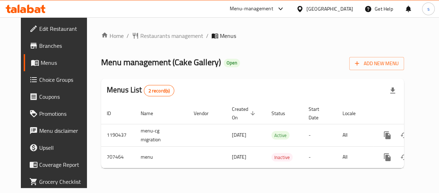
click at [39, 82] on span "Choice Groups" at bounding box center [63, 79] width 49 height 8
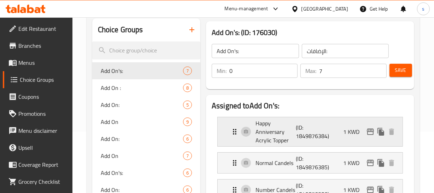
scroll to position [64, 0]
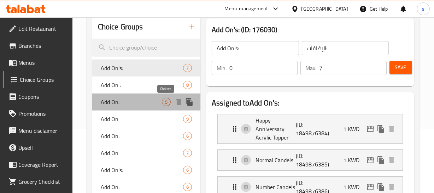
click at [169, 104] on span "5" at bounding box center [166, 102] width 8 height 7
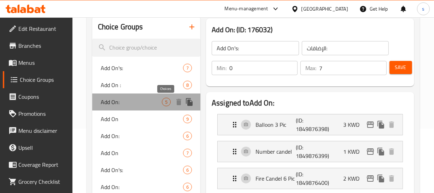
type input "Add On:"
type input "الاضافات:"
type input "5"
click at [144, 100] on span "Add On:" at bounding box center [131, 102] width 61 height 8
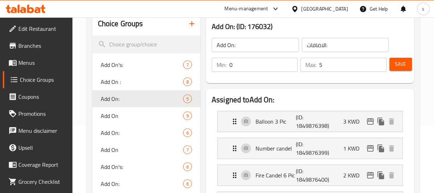
scroll to position [32, 0]
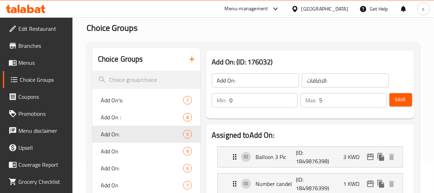
click at [334, 6] on div "Kuwait" at bounding box center [325, 9] width 47 height 8
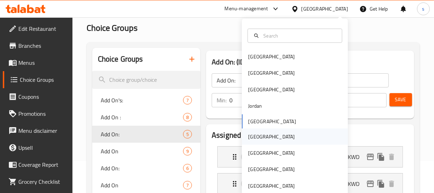
click at [261, 134] on div "Oman" at bounding box center [272, 136] width 58 height 16
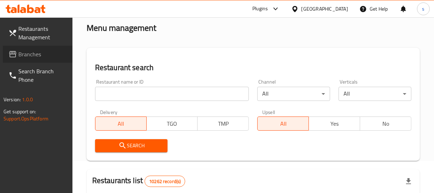
click at [29, 57] on span "Branches" at bounding box center [42, 54] width 48 height 8
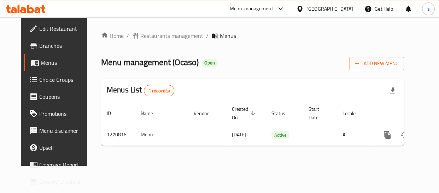
click at [302, 8] on icon at bounding box center [300, 9] width 5 height 6
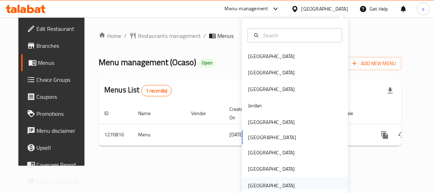
click at [274, 185] on div "[GEOGRAPHIC_DATA]" at bounding box center [271, 185] width 47 height 8
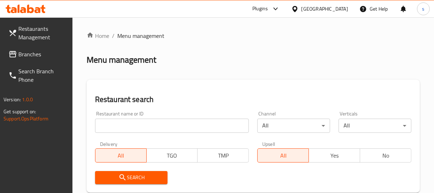
click at [26, 56] on span "Branches" at bounding box center [42, 54] width 48 height 8
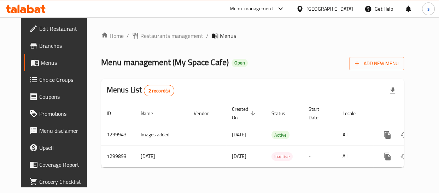
click at [311, 11] on div "[GEOGRAPHIC_DATA]" at bounding box center [330, 9] width 47 height 8
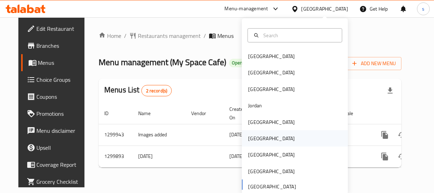
click at [256, 139] on div "[GEOGRAPHIC_DATA]" at bounding box center [272, 138] width 58 height 16
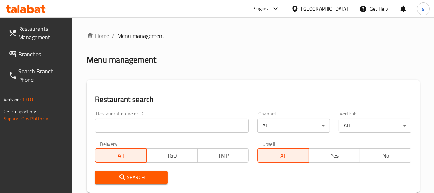
click at [22, 58] on span "Branches" at bounding box center [42, 54] width 48 height 8
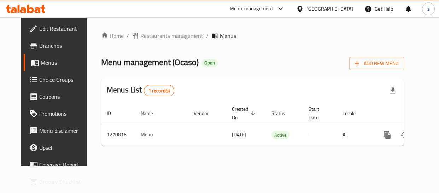
click at [336, 4] on div "[GEOGRAPHIC_DATA]" at bounding box center [325, 8] width 68 height 17
click at [304, 6] on icon at bounding box center [299, 8] width 7 height 7
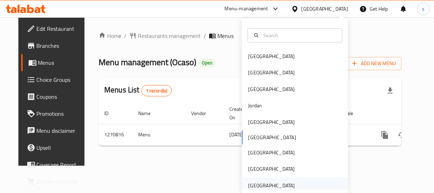
click at [262, 186] on div "[GEOGRAPHIC_DATA]" at bounding box center [271, 185] width 47 height 8
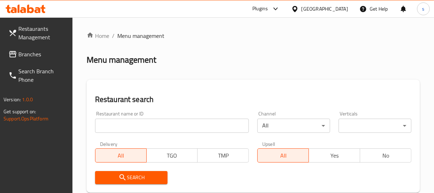
click at [50, 56] on span "Branches" at bounding box center [42, 54] width 48 height 8
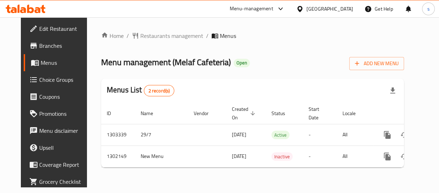
click at [301, 5] on icon at bounding box center [299, 8] width 7 height 7
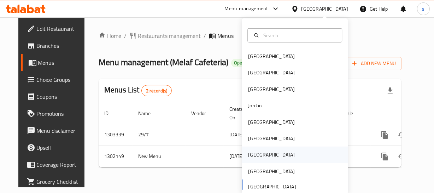
click at [269, 158] on div "[GEOGRAPHIC_DATA]" at bounding box center [295, 154] width 106 height 16
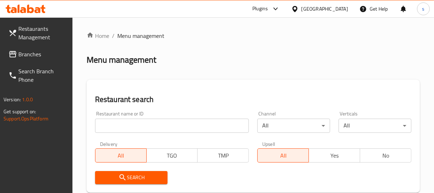
click at [24, 55] on span "Branches" at bounding box center [42, 54] width 48 height 8
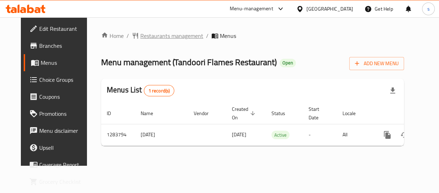
click at [148, 37] on span "Restaurants management" at bounding box center [171, 35] width 63 height 8
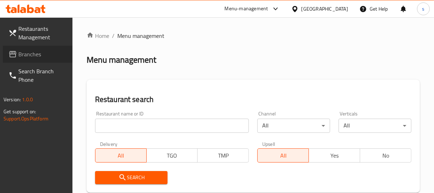
click at [40, 58] on span "Branches" at bounding box center [42, 54] width 48 height 8
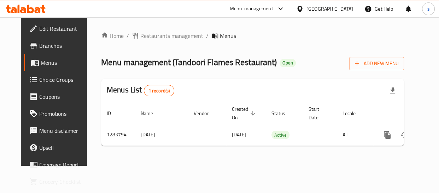
click at [343, 10] on div "[GEOGRAPHIC_DATA]" at bounding box center [330, 9] width 47 height 8
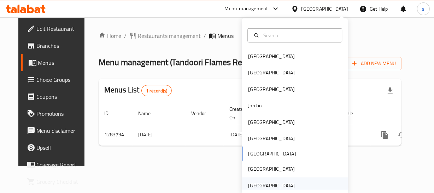
click at [283, 185] on div "[GEOGRAPHIC_DATA]" at bounding box center [271, 185] width 47 height 8
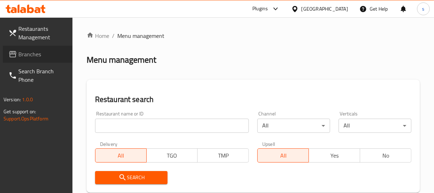
click at [19, 54] on span "Branches" at bounding box center [42, 54] width 48 height 8
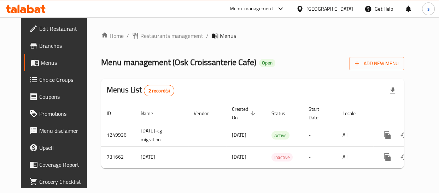
click at [307, 6] on div "[GEOGRAPHIC_DATA]" at bounding box center [330, 9] width 47 height 8
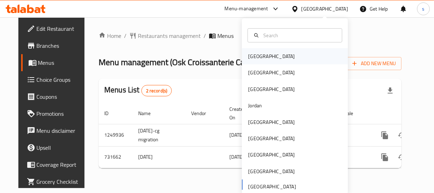
click at [254, 59] on div "[GEOGRAPHIC_DATA]" at bounding box center [271, 56] width 47 height 8
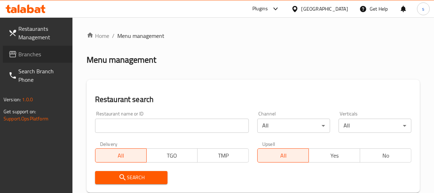
click at [29, 59] on link "Branches" at bounding box center [38, 54] width 70 height 17
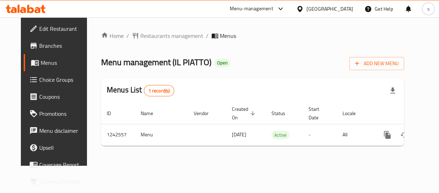
click at [307, 7] on div at bounding box center [301, 9] width 10 height 8
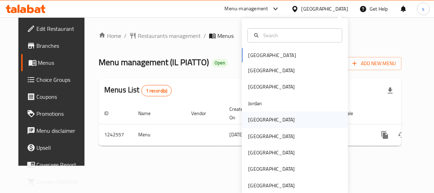
click at [264, 114] on div "[GEOGRAPHIC_DATA]" at bounding box center [272, 119] width 58 height 16
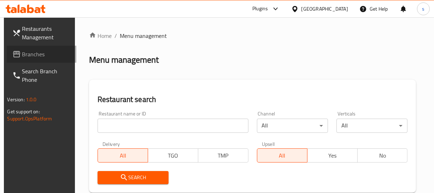
click at [41, 57] on span "Branches" at bounding box center [46, 54] width 48 height 8
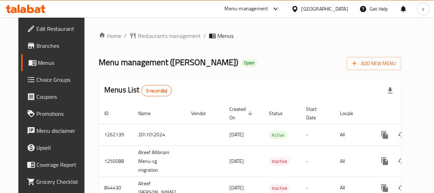
click at [322, 6] on div "Kuwait" at bounding box center [320, 8] width 68 height 17
click at [299, 6] on icon at bounding box center [294, 8] width 7 height 7
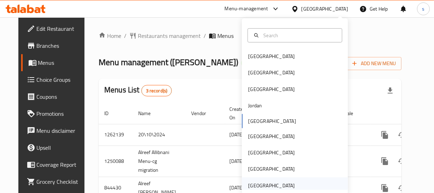
click at [266, 184] on div "[GEOGRAPHIC_DATA]" at bounding box center [271, 185] width 47 height 8
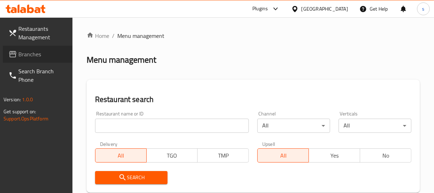
click at [27, 52] on span "Branches" at bounding box center [42, 54] width 48 height 8
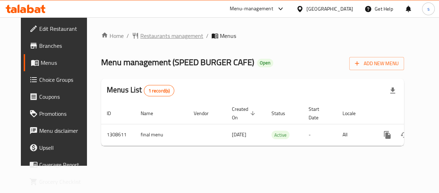
click at [152, 33] on span "Restaurants management" at bounding box center [171, 35] width 63 height 8
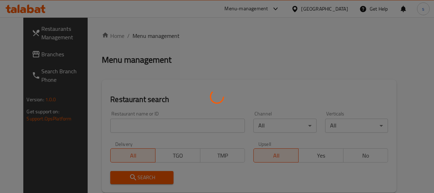
click at [30, 57] on div at bounding box center [217, 96] width 434 height 193
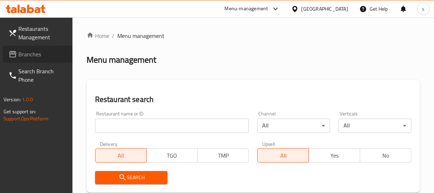
click at [30, 57] on span "Branches" at bounding box center [42, 54] width 48 height 8
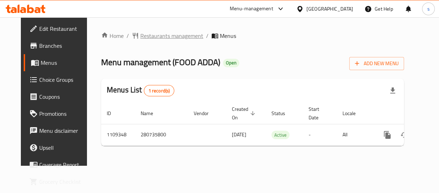
click at [162, 34] on span "Restaurants management" at bounding box center [171, 35] width 63 height 8
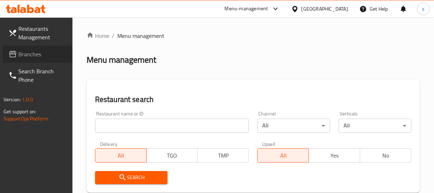
click at [32, 55] on span "Branches" at bounding box center [42, 54] width 48 height 8
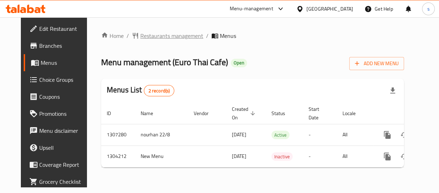
click at [153, 35] on span "Restaurants management" at bounding box center [171, 35] width 63 height 8
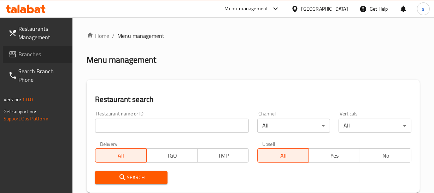
click at [34, 59] on link "Branches" at bounding box center [38, 54] width 70 height 17
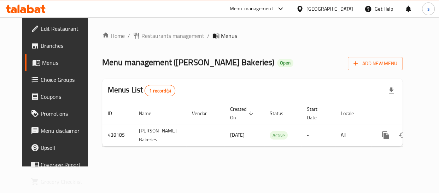
click at [310, 6] on div "[GEOGRAPHIC_DATA]" at bounding box center [330, 9] width 47 height 8
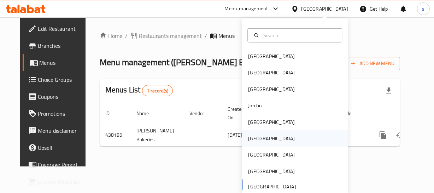
click at [254, 140] on div "[GEOGRAPHIC_DATA]" at bounding box center [271, 138] width 47 height 8
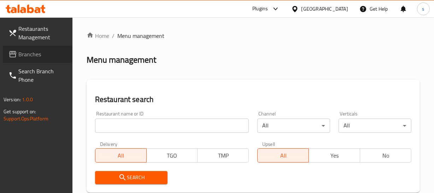
click at [33, 57] on span "Branches" at bounding box center [42, 54] width 48 height 8
click at [32, 59] on link "Branches" at bounding box center [38, 54] width 70 height 17
click at [53, 56] on span "Branches" at bounding box center [42, 54] width 48 height 8
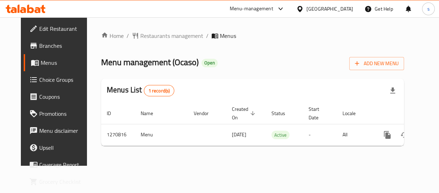
click at [307, 8] on div at bounding box center [301, 9] width 10 height 8
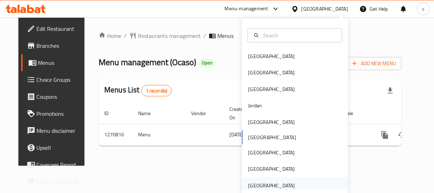
click at [296, 179] on div "[GEOGRAPHIC_DATA]" at bounding box center [295, 185] width 106 height 16
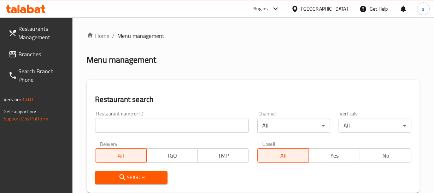
click at [29, 59] on link "Branches" at bounding box center [38, 54] width 70 height 17
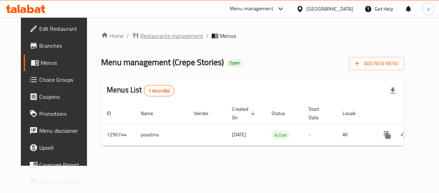
click at [169, 36] on span "Restaurants management" at bounding box center [171, 35] width 63 height 8
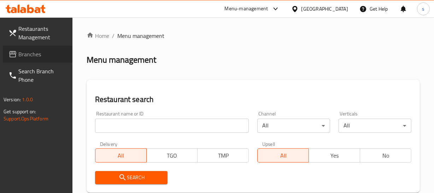
click at [40, 56] on span "Branches" at bounding box center [42, 54] width 48 height 8
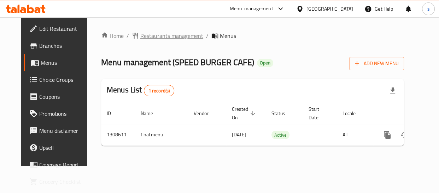
click at [144, 37] on span "Restaurants management" at bounding box center [171, 35] width 63 height 8
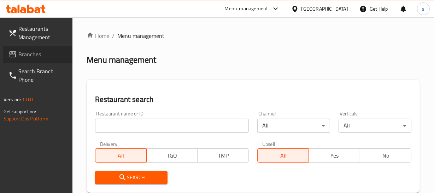
click at [29, 60] on link "Branches" at bounding box center [38, 54] width 70 height 17
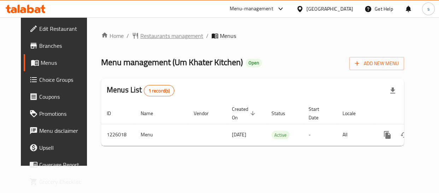
click at [157, 35] on span "Restaurants management" at bounding box center [171, 35] width 63 height 8
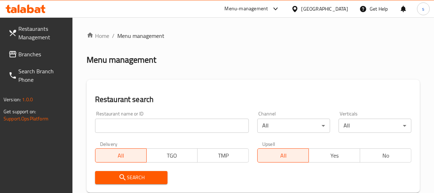
click at [32, 56] on span "Branches" at bounding box center [42, 54] width 48 height 8
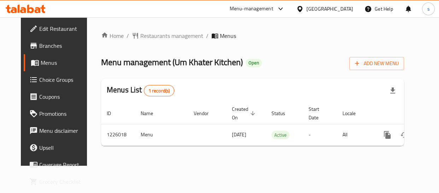
click at [325, 9] on div "[GEOGRAPHIC_DATA]" at bounding box center [330, 9] width 47 height 8
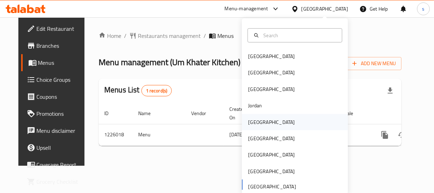
click at [268, 125] on div "[GEOGRAPHIC_DATA]" at bounding box center [295, 122] width 106 height 16
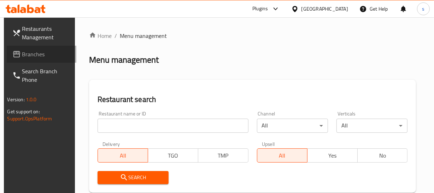
click at [31, 54] on span "Branches" at bounding box center [46, 54] width 48 height 8
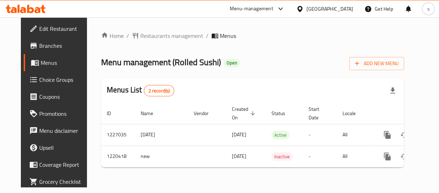
click at [307, 6] on div at bounding box center [301, 9] width 10 height 8
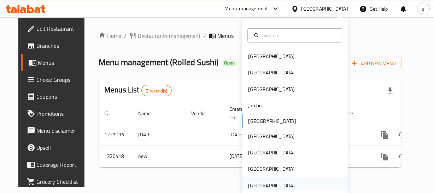
click at [249, 185] on div "[GEOGRAPHIC_DATA]" at bounding box center [271, 185] width 47 height 8
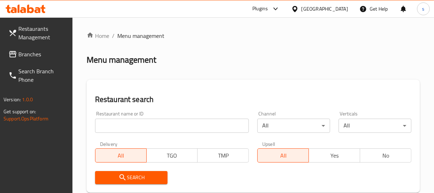
click at [36, 57] on span "Branches" at bounding box center [42, 54] width 48 height 8
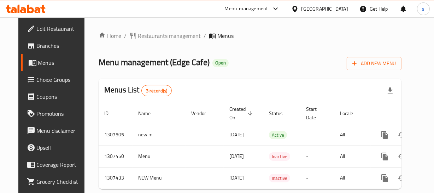
click at [329, 8] on div "[GEOGRAPHIC_DATA]" at bounding box center [325, 9] width 47 height 8
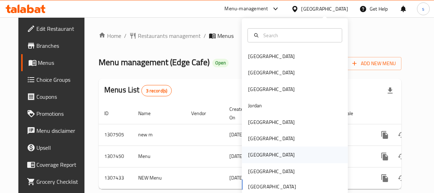
click at [258, 155] on div "[GEOGRAPHIC_DATA]" at bounding box center [272, 154] width 58 height 16
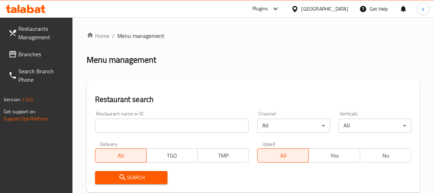
click at [30, 57] on span "Branches" at bounding box center [42, 54] width 48 height 8
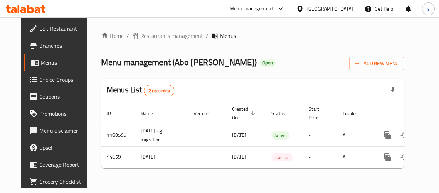
click at [307, 7] on div at bounding box center [301, 9] width 10 height 8
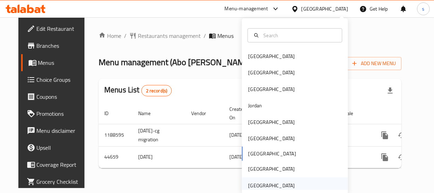
click at [259, 186] on div "[GEOGRAPHIC_DATA]" at bounding box center [271, 185] width 47 height 8
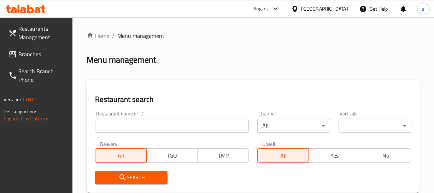
click at [21, 56] on span "Branches" at bounding box center [42, 54] width 48 height 8
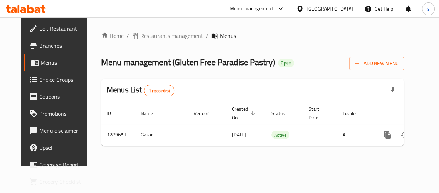
click at [319, 9] on div "[GEOGRAPHIC_DATA]" at bounding box center [330, 9] width 47 height 8
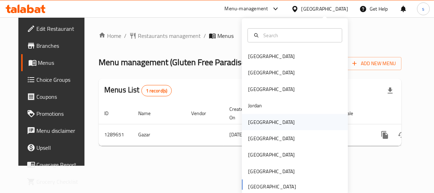
click at [258, 119] on div "[GEOGRAPHIC_DATA]" at bounding box center [271, 122] width 47 height 8
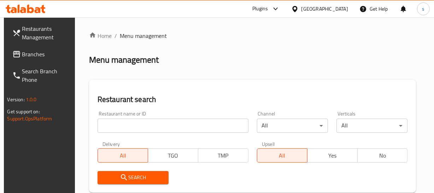
click at [42, 51] on span "Branches" at bounding box center [46, 54] width 48 height 8
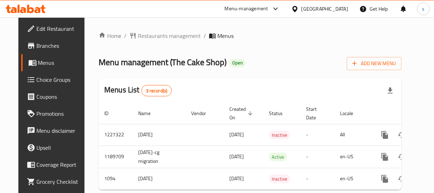
click at [336, 7] on div "Kuwait" at bounding box center [325, 9] width 47 height 8
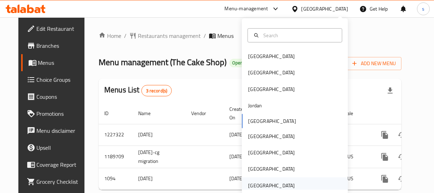
click at [268, 186] on div "[GEOGRAPHIC_DATA]" at bounding box center [271, 185] width 47 height 8
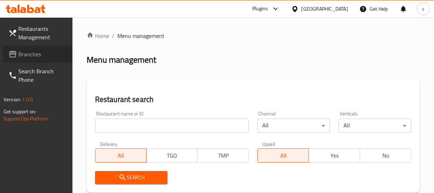
click at [38, 54] on span "Branches" at bounding box center [42, 54] width 48 height 8
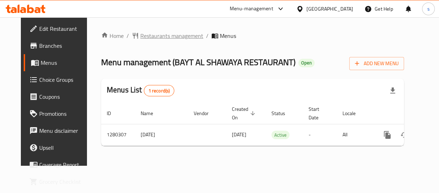
click at [164, 35] on span "Restaurants management" at bounding box center [171, 35] width 63 height 8
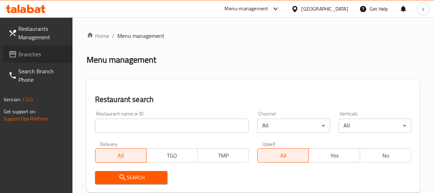
click at [44, 52] on span "Branches" at bounding box center [42, 54] width 48 height 8
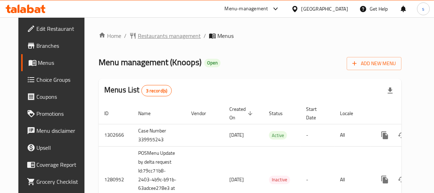
click at [138, 36] on span "Restaurants management" at bounding box center [169, 35] width 63 height 8
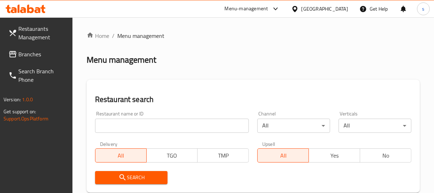
click at [34, 55] on span "Branches" at bounding box center [42, 54] width 48 height 8
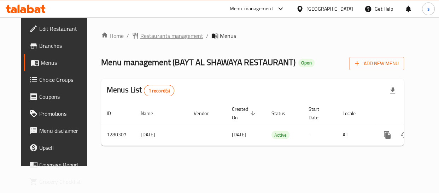
click at [140, 37] on span "Restaurants management" at bounding box center [171, 35] width 63 height 8
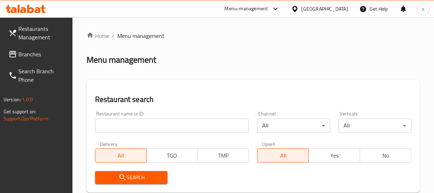
click at [41, 57] on span "Branches" at bounding box center [42, 54] width 48 height 8
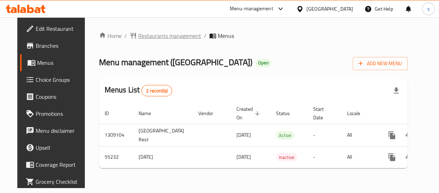
click at [148, 37] on span "Restaurants management" at bounding box center [169, 35] width 63 height 8
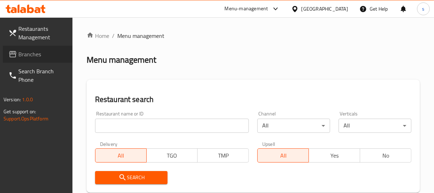
click at [46, 53] on span "Branches" at bounding box center [42, 54] width 48 height 8
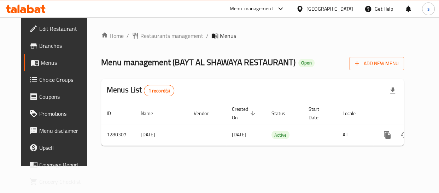
click at [310, 7] on div "[GEOGRAPHIC_DATA]" at bounding box center [330, 9] width 47 height 8
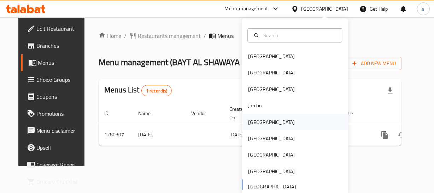
click at [273, 119] on div "[GEOGRAPHIC_DATA]" at bounding box center [295, 122] width 106 height 16
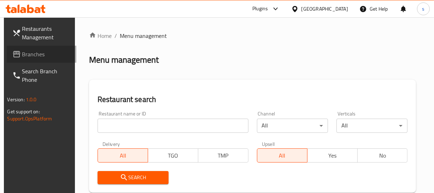
click at [30, 52] on span "Branches" at bounding box center [46, 54] width 48 height 8
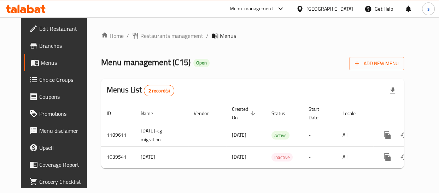
click at [302, 9] on icon at bounding box center [300, 9] width 5 height 6
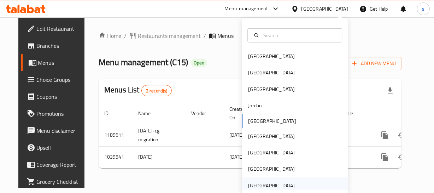
click at [266, 184] on div "[GEOGRAPHIC_DATA]" at bounding box center [271, 185] width 47 height 8
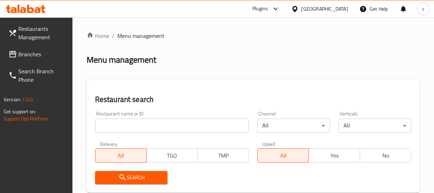
click at [32, 61] on link "Branches" at bounding box center [38, 54] width 70 height 17
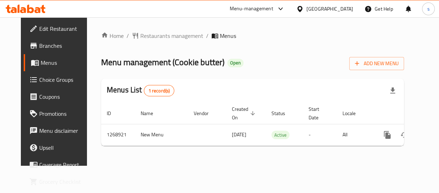
click at [316, 2] on div "[GEOGRAPHIC_DATA]" at bounding box center [325, 8] width 68 height 17
click at [313, 10] on div "[GEOGRAPHIC_DATA]" at bounding box center [330, 9] width 47 height 8
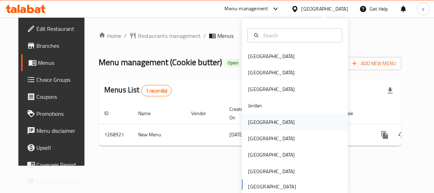
click at [261, 121] on div "[GEOGRAPHIC_DATA]" at bounding box center [272, 122] width 58 height 16
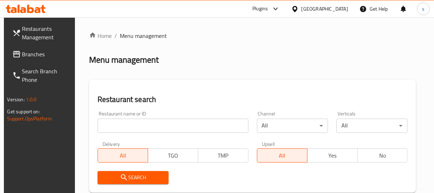
click at [35, 53] on span "Branches" at bounding box center [46, 54] width 48 height 8
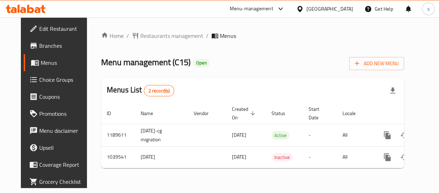
click at [346, 7] on div "[GEOGRAPHIC_DATA]" at bounding box center [330, 9] width 47 height 8
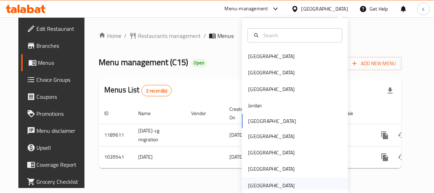
click at [276, 184] on div "[GEOGRAPHIC_DATA]" at bounding box center [271, 185] width 47 height 8
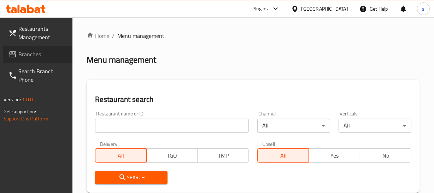
click at [42, 57] on span "Branches" at bounding box center [42, 54] width 48 height 8
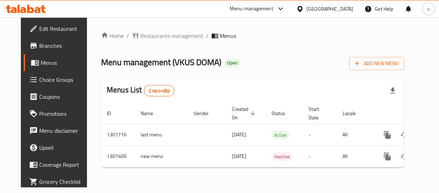
click at [189, 30] on div "Home / Restaurants management / Menus Menu management ( VKUS DOMA ) Open Add Ne…" at bounding box center [252, 102] width 331 height 170
click at [183, 35] on span "Restaurants management" at bounding box center [171, 35] width 63 height 8
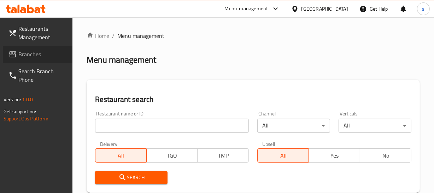
click at [41, 55] on span "Branches" at bounding box center [42, 54] width 48 height 8
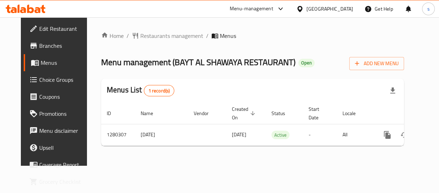
click at [321, 10] on div "[GEOGRAPHIC_DATA]" at bounding box center [330, 9] width 47 height 8
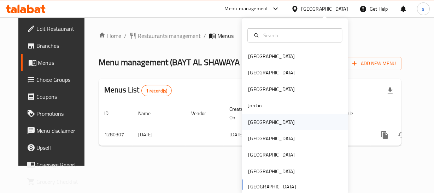
click at [258, 115] on div "[GEOGRAPHIC_DATA]" at bounding box center [272, 122] width 58 height 16
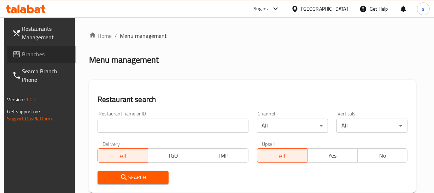
click at [31, 58] on span "Branches" at bounding box center [46, 54] width 48 height 8
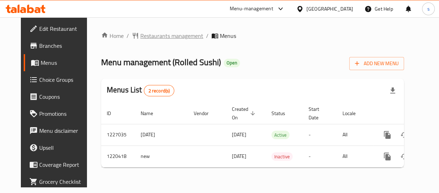
click at [140, 36] on span "Restaurants management" at bounding box center [171, 35] width 63 height 8
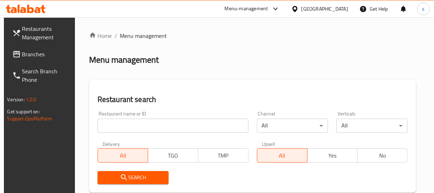
click at [44, 52] on span "Branches" at bounding box center [46, 54] width 48 height 8
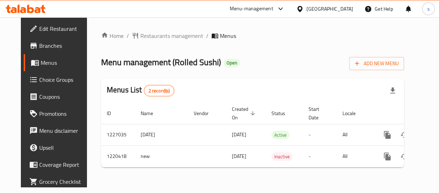
click at [350, 7] on div "[GEOGRAPHIC_DATA]" at bounding box center [330, 9] width 47 height 8
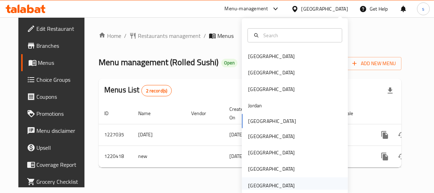
click at [277, 185] on div "United Arab Emirates" at bounding box center [271, 185] width 47 height 8
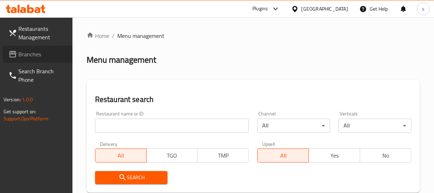
click at [27, 57] on span "Branches" at bounding box center [42, 54] width 48 height 8
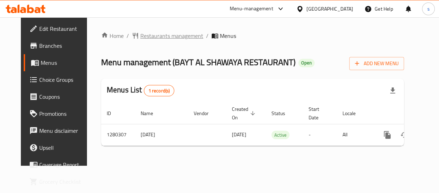
click at [177, 36] on span "Restaurants management" at bounding box center [171, 35] width 63 height 8
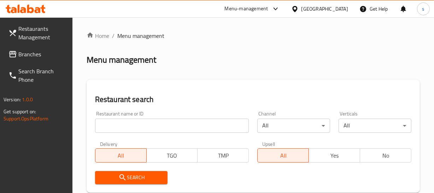
click at [23, 54] on span "Branches" at bounding box center [42, 54] width 48 height 8
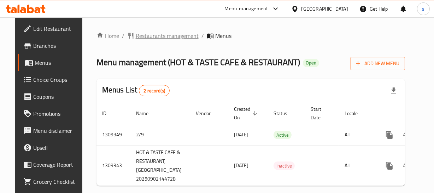
click at [152, 36] on span "Restaurants management" at bounding box center [167, 35] width 63 height 8
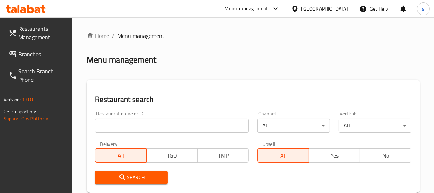
click at [32, 56] on span "Branches" at bounding box center [42, 54] width 48 height 8
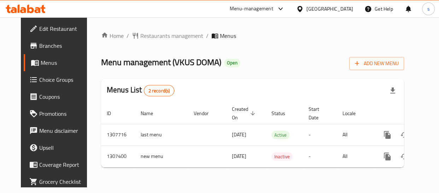
click at [321, 12] on div "[GEOGRAPHIC_DATA]" at bounding box center [330, 9] width 47 height 8
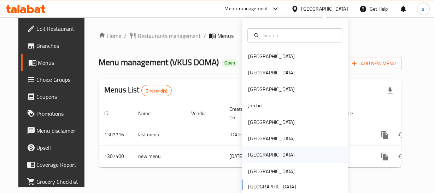
click at [255, 154] on div "[GEOGRAPHIC_DATA]" at bounding box center [271, 155] width 47 height 8
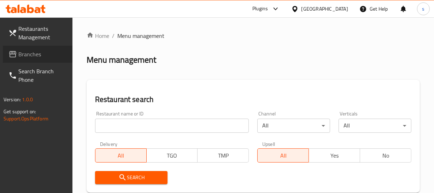
click at [24, 57] on span "Branches" at bounding box center [42, 54] width 48 height 8
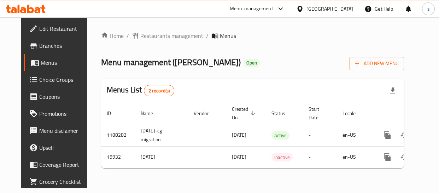
click at [307, 6] on div at bounding box center [301, 9] width 10 height 8
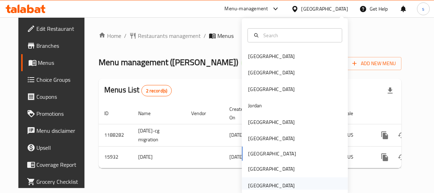
click at [289, 180] on div "United Arab Emirates" at bounding box center [272, 185] width 58 height 16
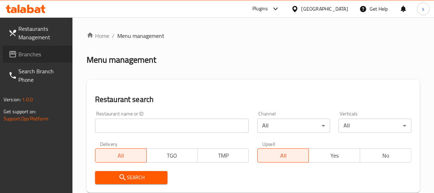
click at [13, 58] on icon at bounding box center [12, 54] width 8 height 8
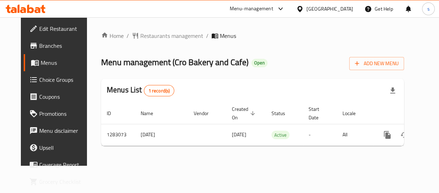
click at [321, 6] on div "[GEOGRAPHIC_DATA]" at bounding box center [330, 9] width 47 height 8
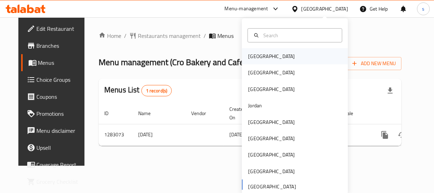
click at [258, 62] on div "[GEOGRAPHIC_DATA]" at bounding box center [272, 56] width 58 height 16
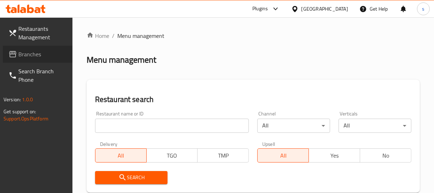
click at [28, 51] on span "Branches" at bounding box center [42, 54] width 48 height 8
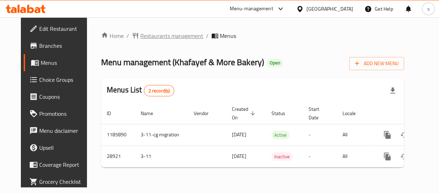
click at [170, 37] on span "Restaurants management" at bounding box center [171, 35] width 63 height 8
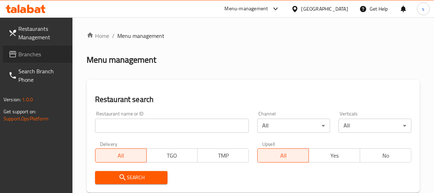
click at [39, 53] on span "Branches" at bounding box center [42, 54] width 48 height 8
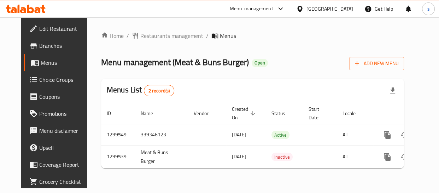
click at [307, 10] on div at bounding box center [301, 9] width 10 height 8
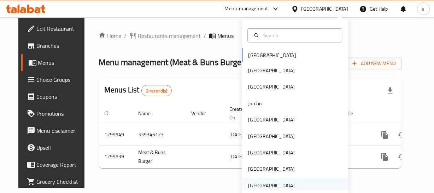
click at [280, 186] on div "[GEOGRAPHIC_DATA]" at bounding box center [271, 185] width 47 height 8
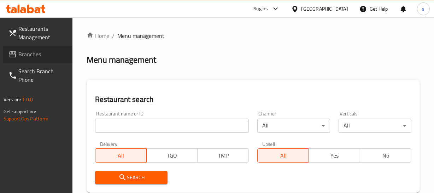
click at [58, 59] on link "Branches" at bounding box center [38, 54] width 70 height 17
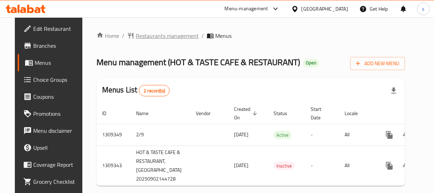
click at [173, 39] on span "Restaurants management" at bounding box center [167, 35] width 63 height 8
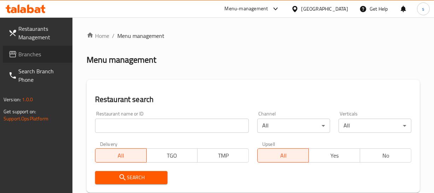
click at [54, 58] on link "Branches" at bounding box center [38, 54] width 70 height 17
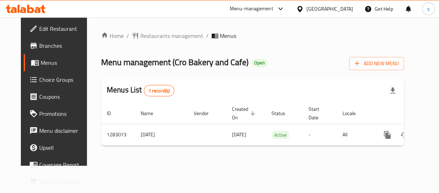
click at [315, 8] on div "[GEOGRAPHIC_DATA]" at bounding box center [330, 9] width 47 height 8
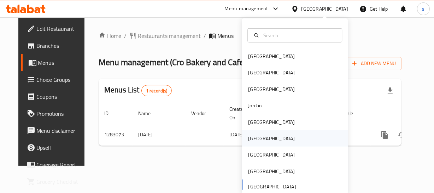
click at [263, 140] on div "[GEOGRAPHIC_DATA]" at bounding box center [295, 138] width 106 height 16
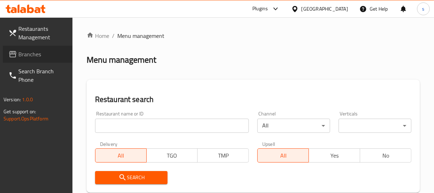
click at [28, 58] on span "Branches" at bounding box center [42, 54] width 48 height 8
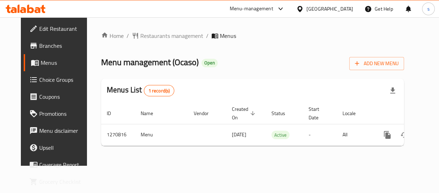
click at [326, 6] on div "Oman" at bounding box center [325, 8] width 68 height 17
click at [302, 6] on icon at bounding box center [300, 9] width 5 height 6
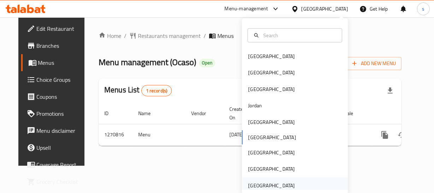
click at [269, 182] on div "[GEOGRAPHIC_DATA]" at bounding box center [271, 185] width 47 height 8
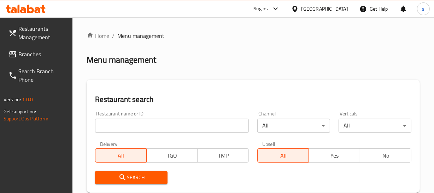
click at [32, 55] on span "Branches" at bounding box center [42, 54] width 48 height 8
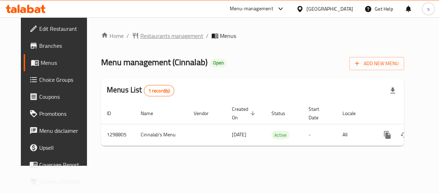
click at [140, 37] on span "Restaurants management" at bounding box center [171, 35] width 63 height 8
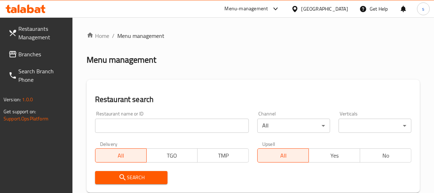
click at [33, 60] on link "Branches" at bounding box center [38, 54] width 70 height 17
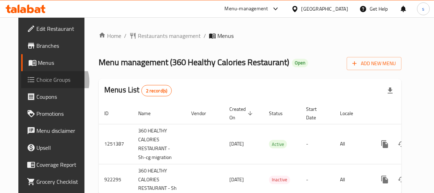
click at [37, 81] on span "Choice Groups" at bounding box center [61, 79] width 48 height 8
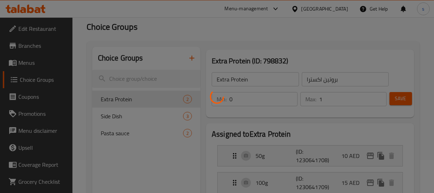
scroll to position [32, 0]
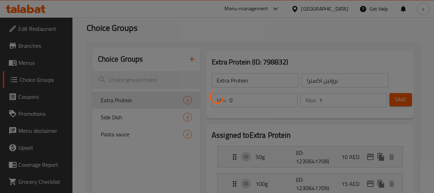
click at [150, 116] on div at bounding box center [217, 96] width 434 height 193
click at [155, 131] on div at bounding box center [217, 96] width 434 height 193
click at [156, 130] on div at bounding box center [217, 96] width 434 height 193
click at [157, 129] on div at bounding box center [217, 96] width 434 height 193
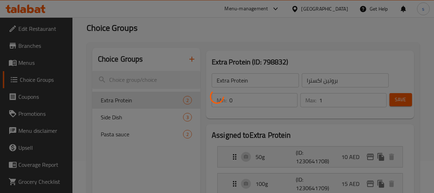
click at [158, 129] on div at bounding box center [217, 96] width 434 height 193
click at [165, 136] on div at bounding box center [217, 96] width 434 height 193
click at [157, 72] on div at bounding box center [217, 96] width 434 height 193
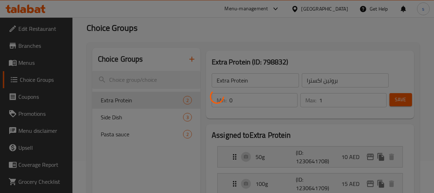
click at [157, 72] on div at bounding box center [217, 96] width 434 height 193
click at [147, 71] on div at bounding box center [217, 96] width 434 height 193
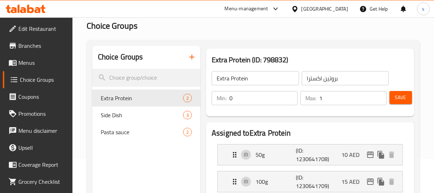
scroll to position [96, 0]
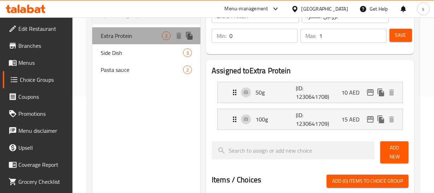
click at [142, 36] on span "Extra Protein" at bounding box center [131, 35] width 61 height 8
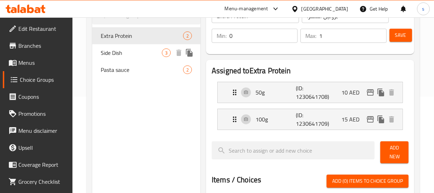
click at [137, 51] on span "Side Dish" at bounding box center [131, 52] width 61 height 8
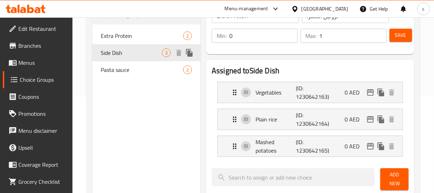
type input "Side Dish"
type input "اطباق جانبيه"
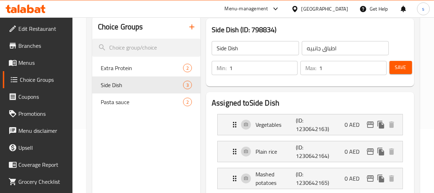
click at [245, 68] on input "1" at bounding box center [264, 68] width 68 height 14
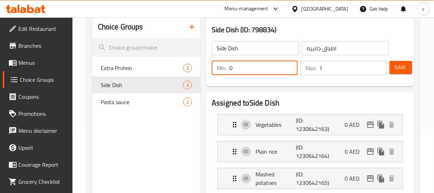
click at [291, 70] on input "0" at bounding box center [264, 68] width 68 height 14
click at [289, 64] on input "1" at bounding box center [264, 68] width 68 height 14
click at [289, 64] on input "2" at bounding box center [264, 68] width 68 height 14
click at [289, 64] on input "3" at bounding box center [264, 68] width 68 height 14
click at [289, 64] on input "18" at bounding box center [264, 68] width 68 height 14
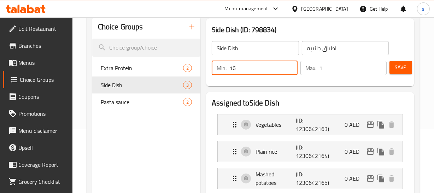
click at [292, 71] on input "16" at bounding box center [264, 68] width 68 height 14
click at [291, 71] on input "0" at bounding box center [264, 68] width 68 height 14
click at [291, 65] on input "10" at bounding box center [264, 68] width 68 height 14
click at [290, 71] on input "2" at bounding box center [264, 68] width 68 height 14
type input "1"
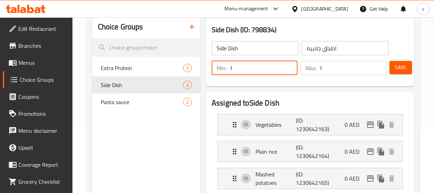
click at [291, 71] on input "1" at bounding box center [264, 68] width 68 height 14
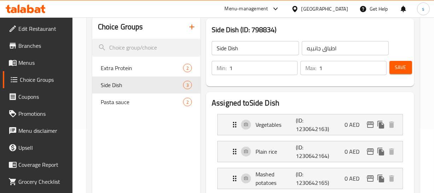
click at [162, 111] on nav "Extra Protein 2 Side Dish 3 Pasta sauce 2" at bounding box center [146, 85] width 108 height 57
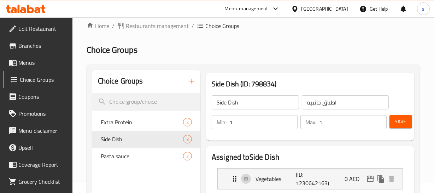
scroll to position [0, 0]
